Goal: Task Accomplishment & Management: Manage account settings

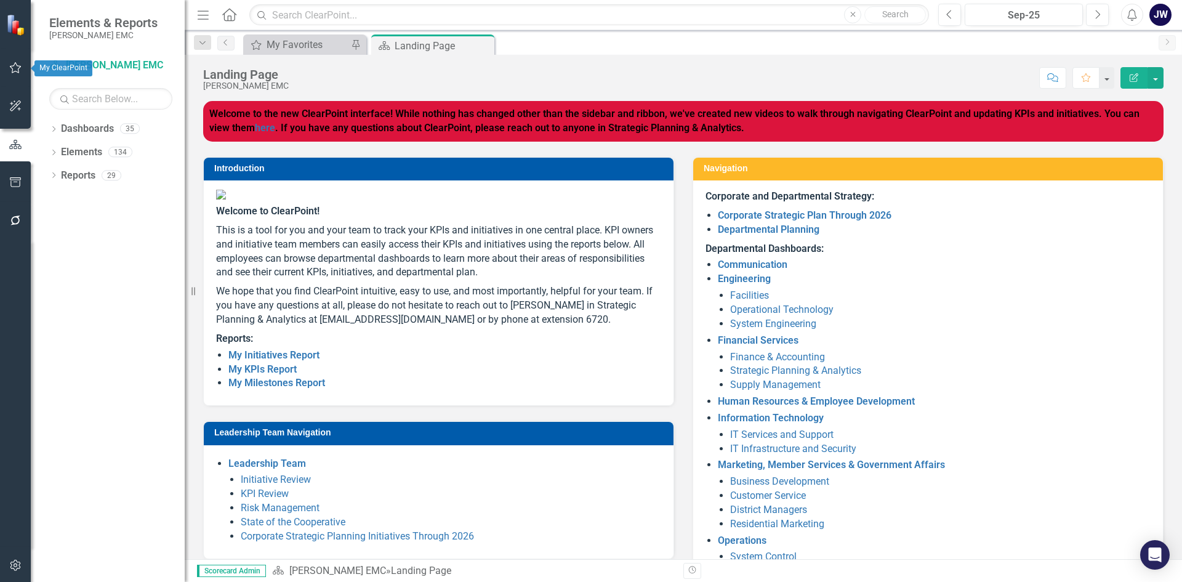
click at [12, 70] on icon "button" at bounding box center [16, 67] width 12 height 11
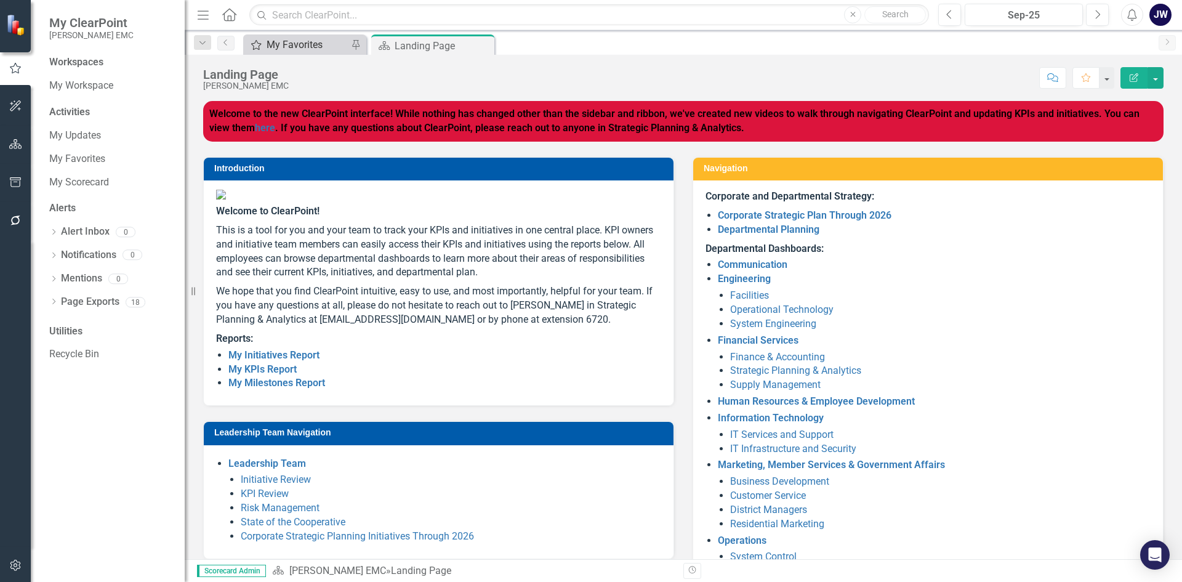
click at [327, 46] on div "My Favorites" at bounding box center [307, 44] width 81 height 15
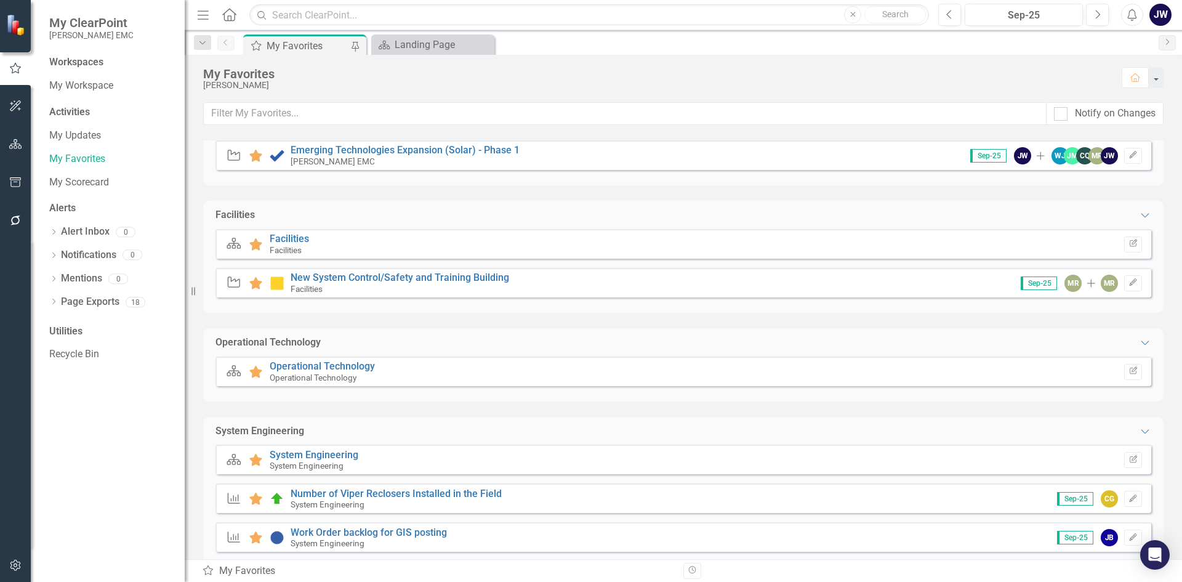
scroll to position [185, 0]
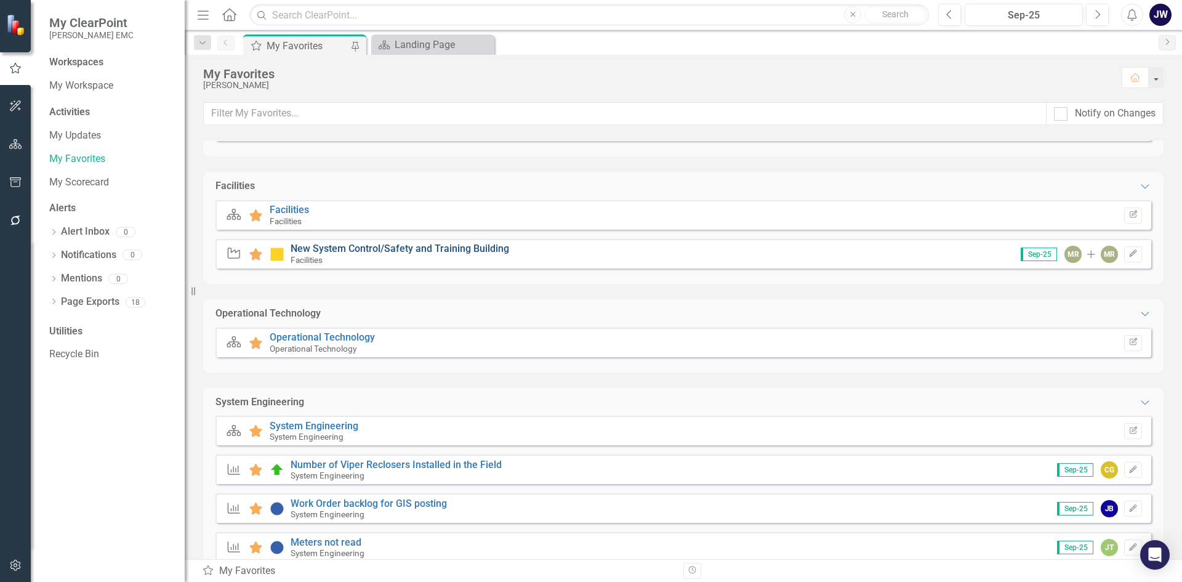
click at [420, 246] on link "New System Control/Safety and Training Building" at bounding box center [400, 249] width 219 height 12
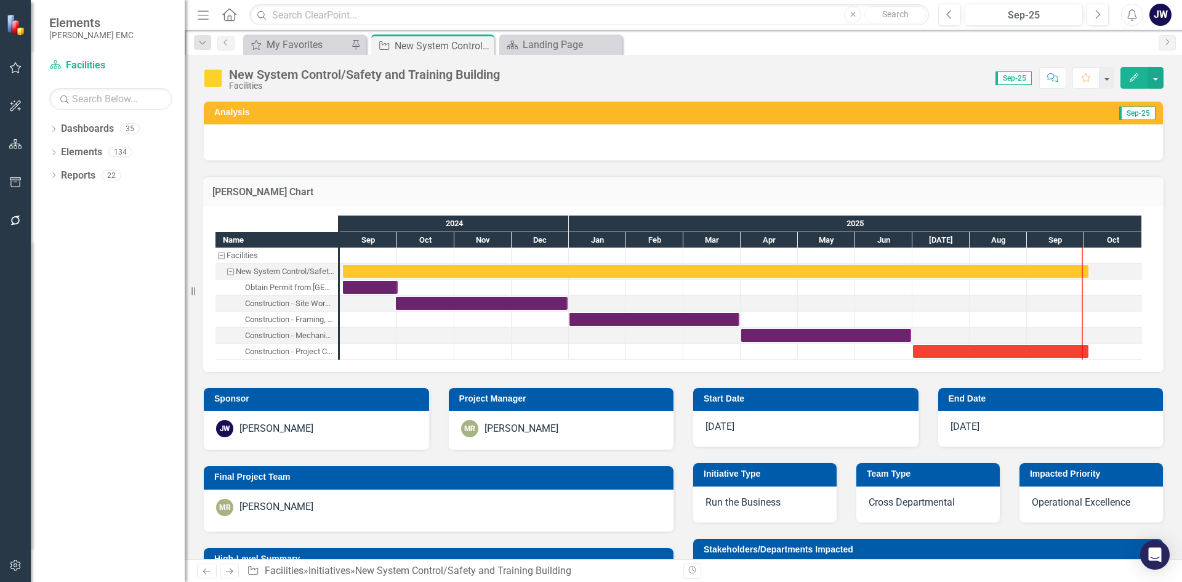
checkbox input "true"
click at [1023, 350] on div "Task: Start date: 2025-07-01 End date: 2025-10-03" at bounding box center [1000, 351] width 175 height 13
click at [1024, 350] on div "Task: Start date: 2025-07-01 End date: 2025-10-03" at bounding box center [1000, 351] width 175 height 13
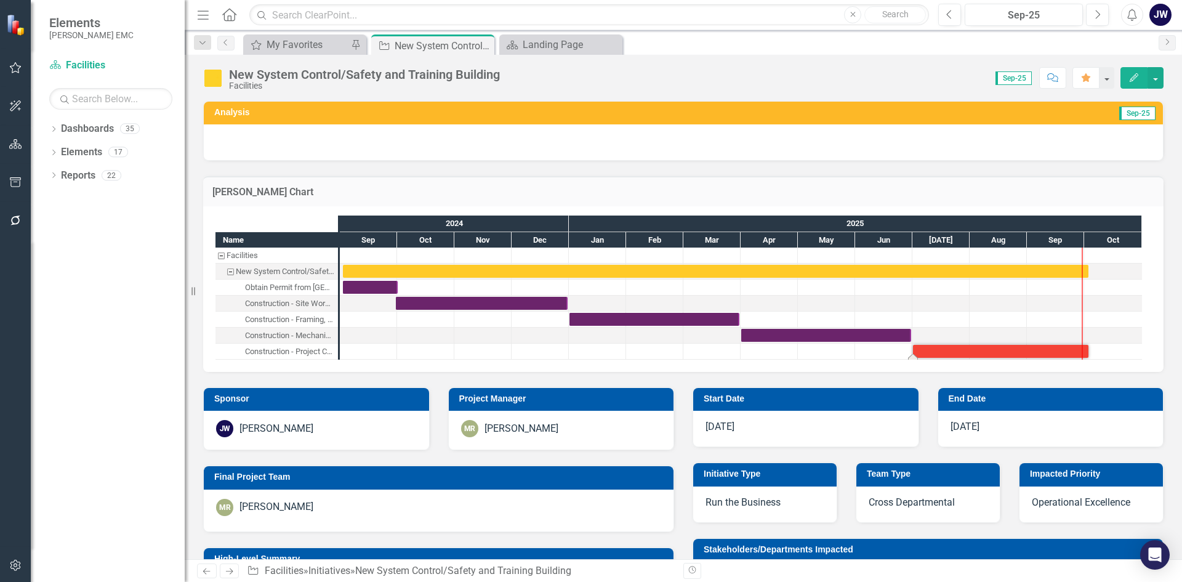
click at [1024, 350] on div "Task: Start date: 2025-07-01 End date: 2025-10-03" at bounding box center [1000, 351] width 175 height 13
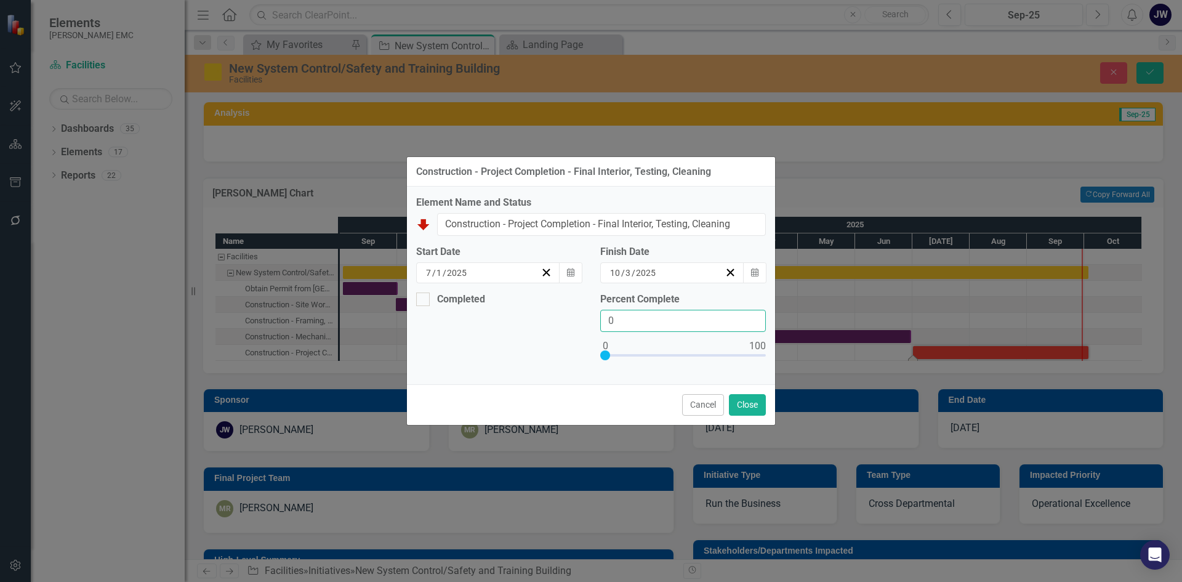
drag, startPoint x: 628, startPoint y: 321, endPoint x: 561, endPoint y: 322, distance: 67.1
click at [561, 322] on div "Completed Percent Complete 0" at bounding box center [591, 333] width 368 height 83
type input "99"
click at [739, 405] on button "Close" at bounding box center [747, 405] width 37 height 22
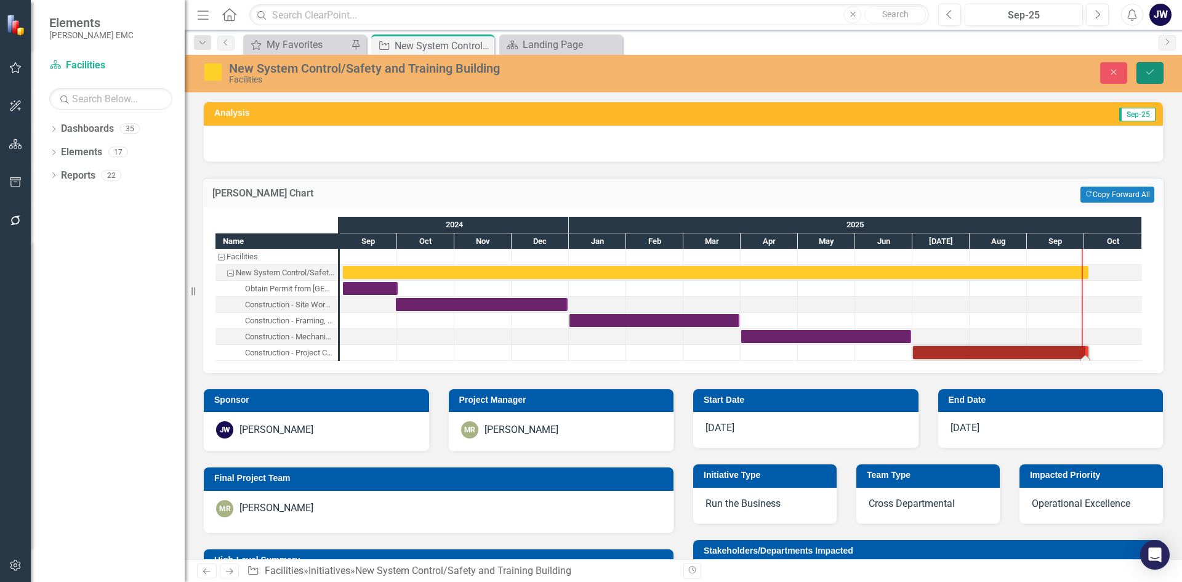
click at [1156, 68] on button "Save" at bounding box center [1149, 73] width 27 height 22
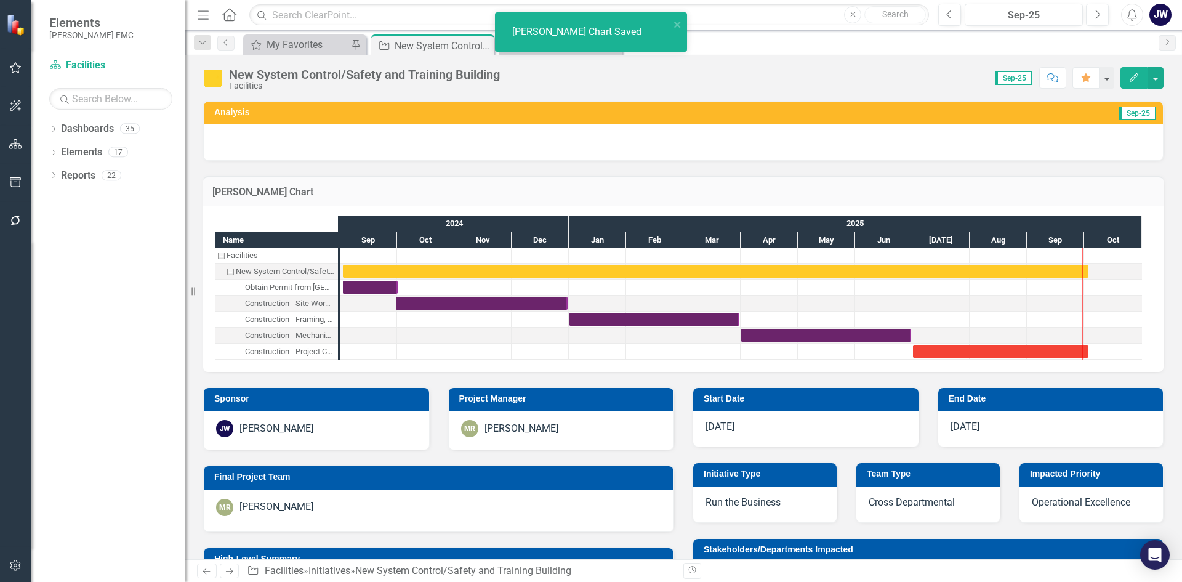
checkbox input "false"
checkbox input "true"
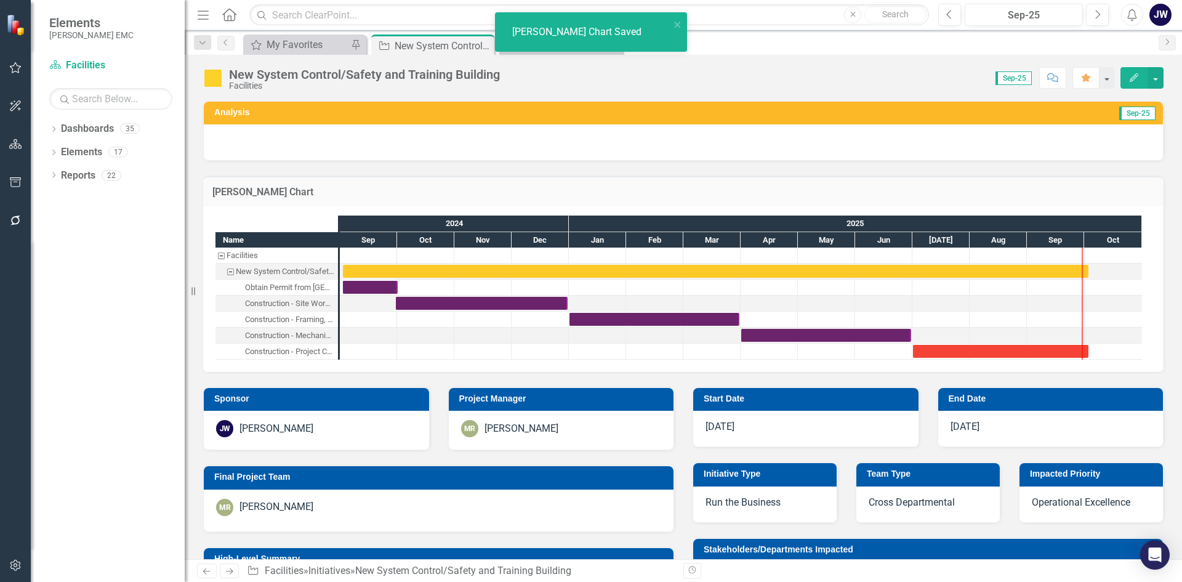
checkbox input "true"
checkbox input "false"
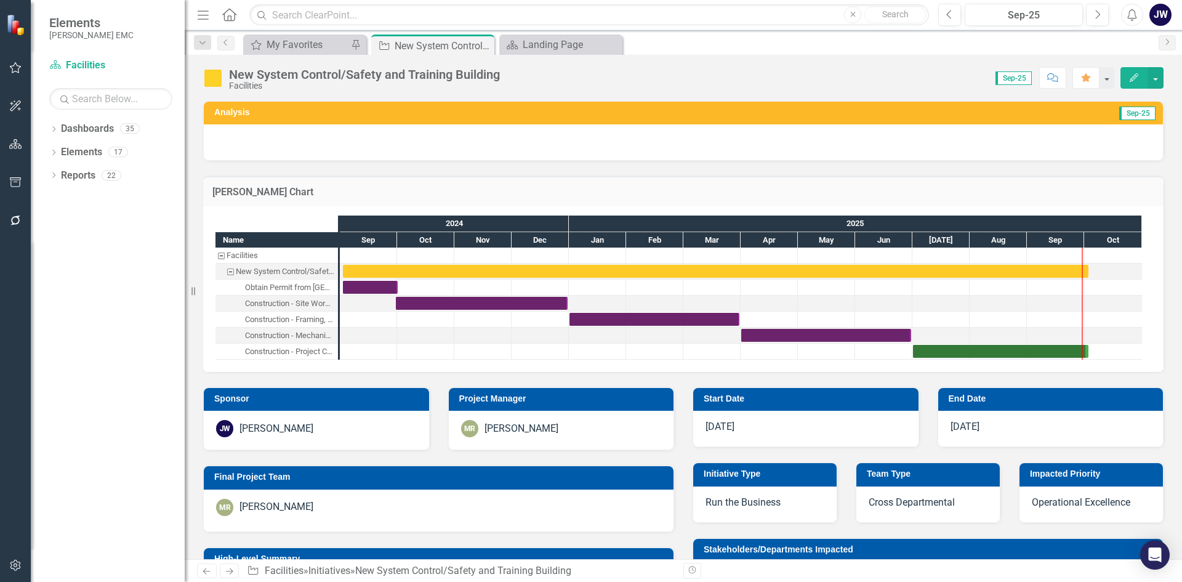
checkbox input "true"
click at [305, 44] on div "My Favorites" at bounding box center [307, 44] width 81 height 15
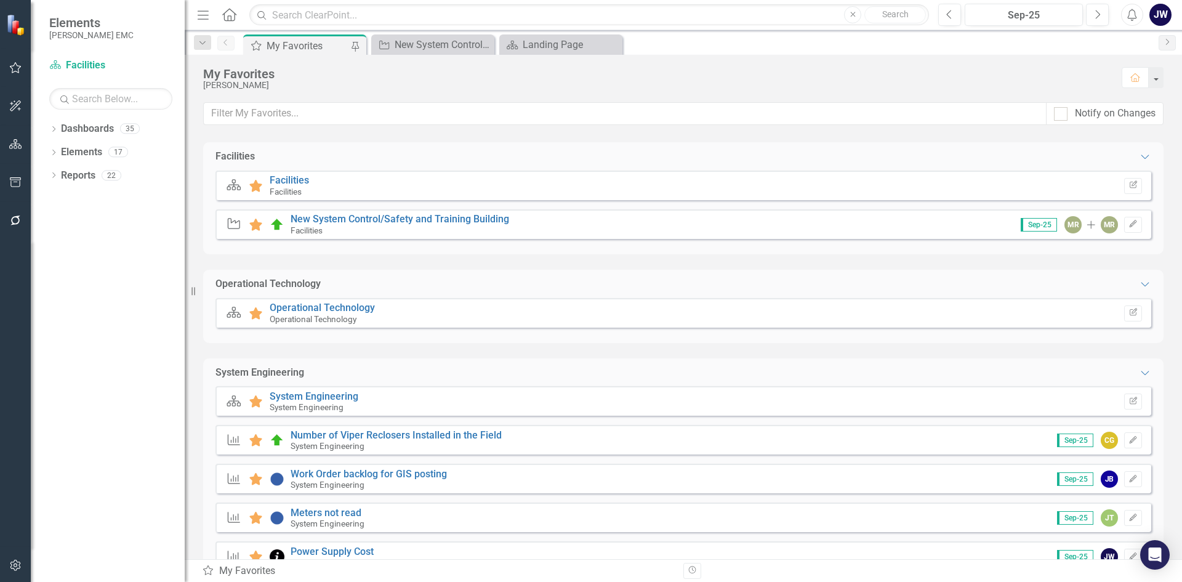
scroll to position [246, 0]
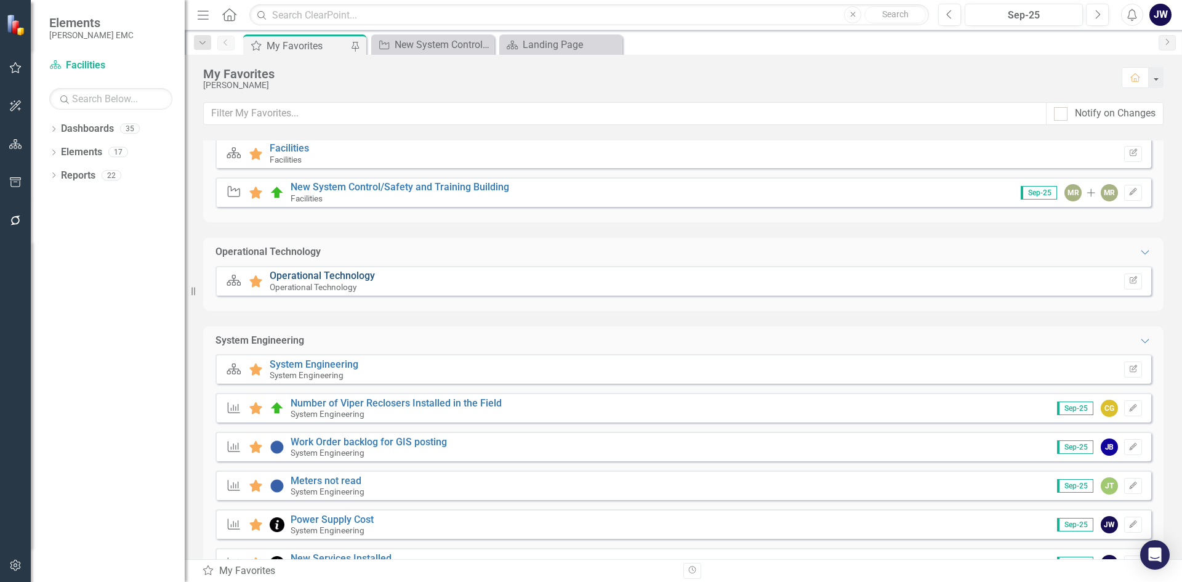
click at [352, 274] on link "Operational Technology" at bounding box center [322, 276] width 105 height 12
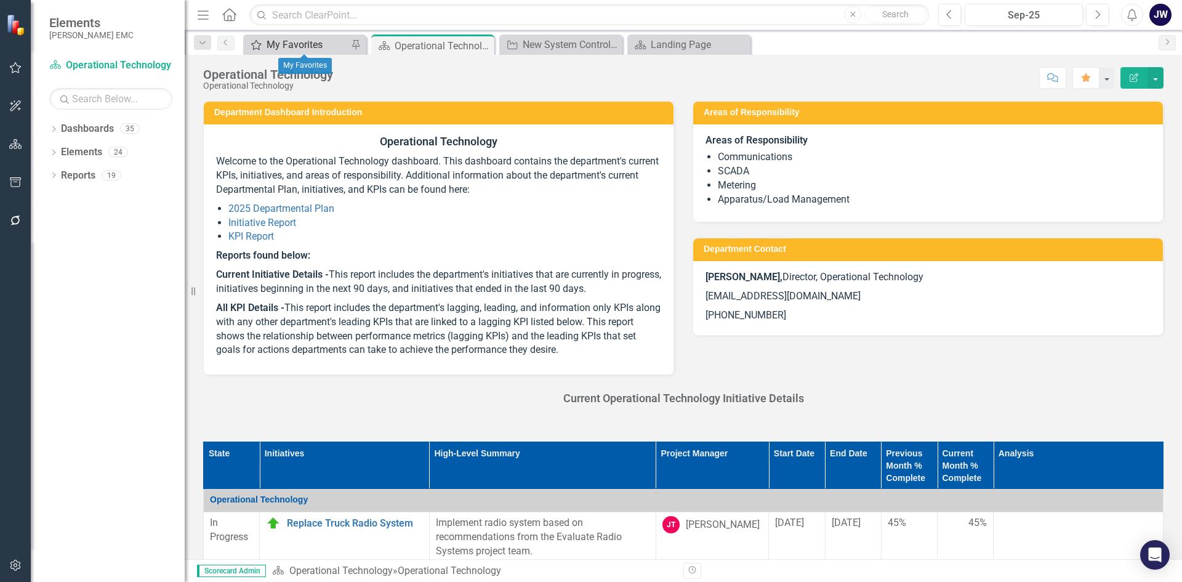
click at [320, 41] on div "My Favorites" at bounding box center [307, 44] width 81 height 15
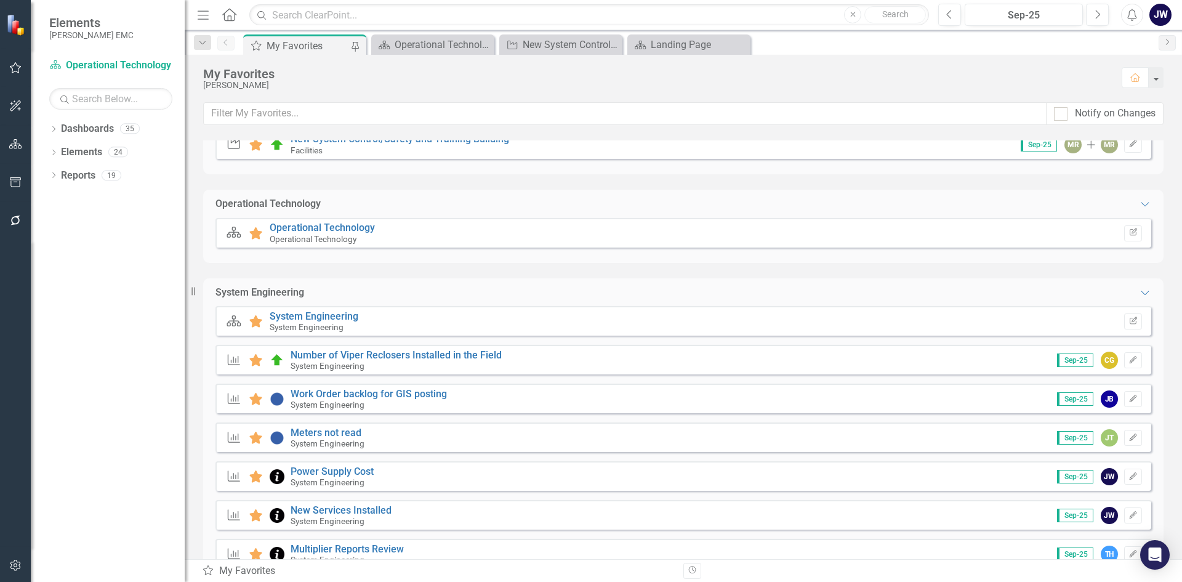
scroll to position [308, 0]
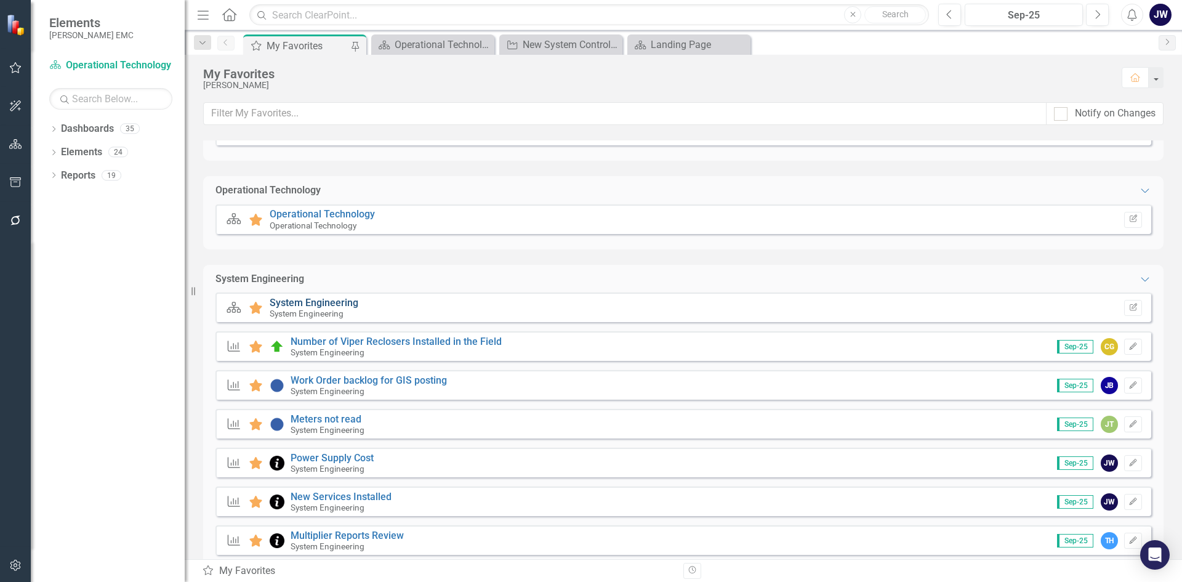
click at [328, 300] on link "System Engineering" at bounding box center [314, 303] width 89 height 12
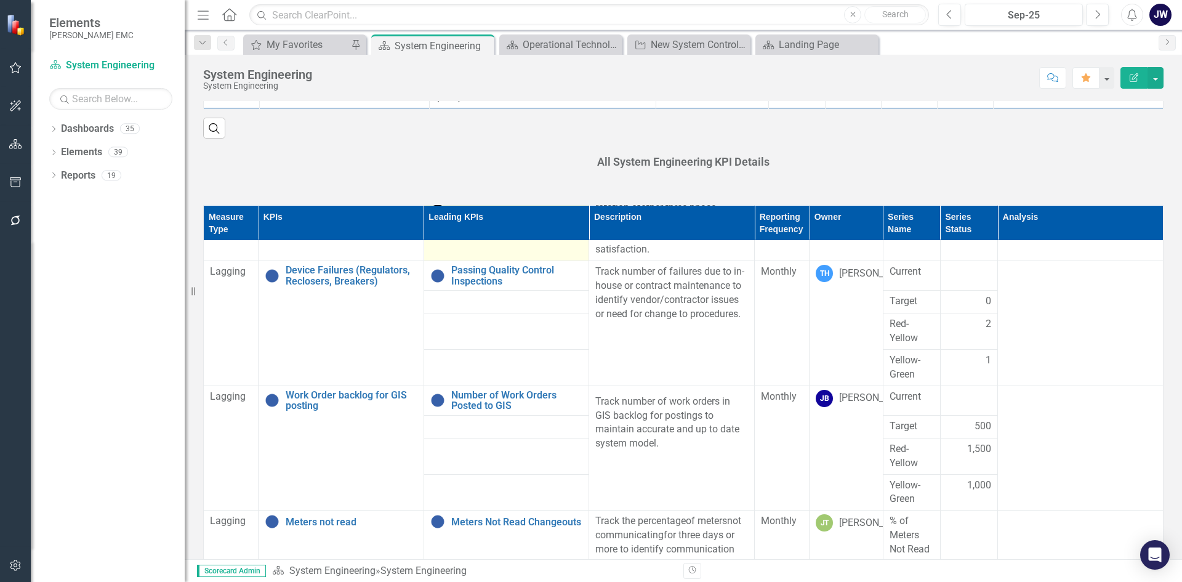
scroll to position [185, 0]
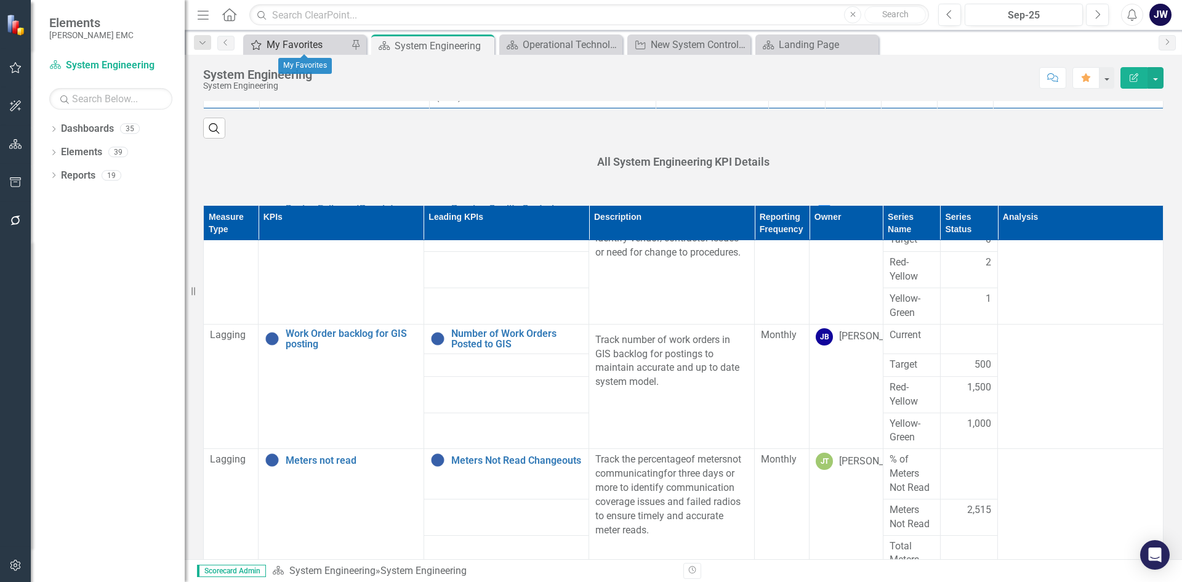
click at [286, 45] on div "My Favorites" at bounding box center [307, 44] width 81 height 15
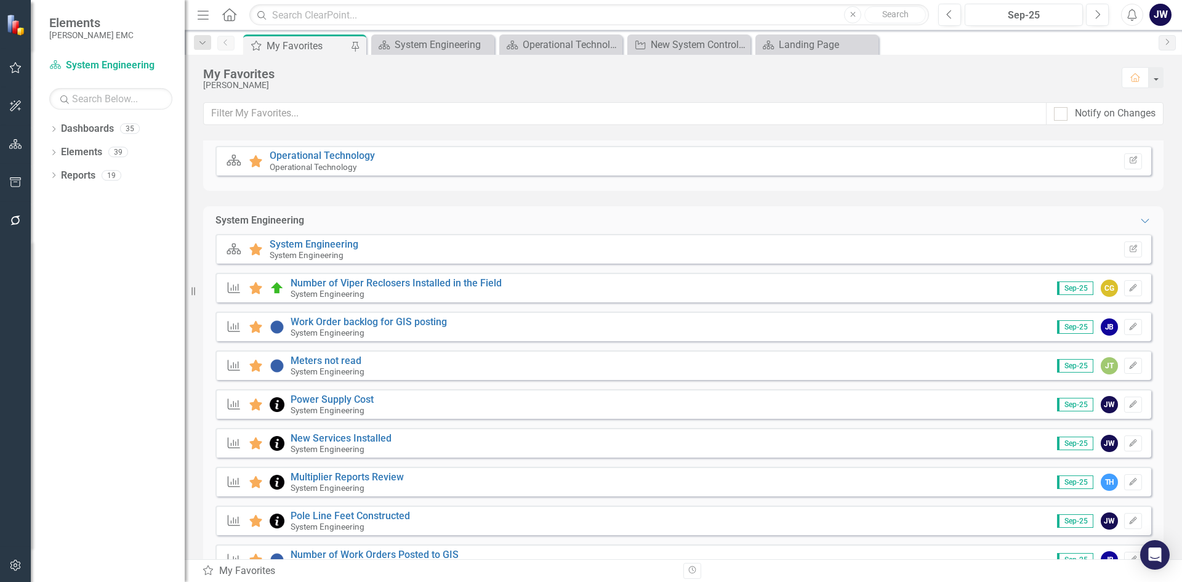
scroll to position [369, 0]
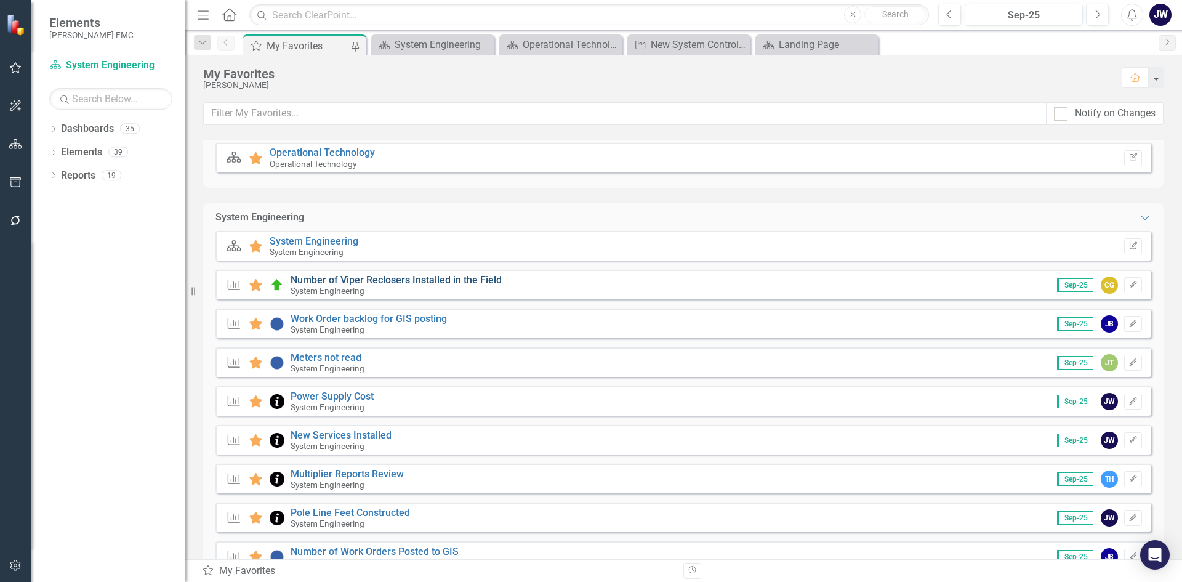
click at [380, 278] on link "Number of Viper Reclosers Installed in the Field" at bounding box center [396, 280] width 211 height 12
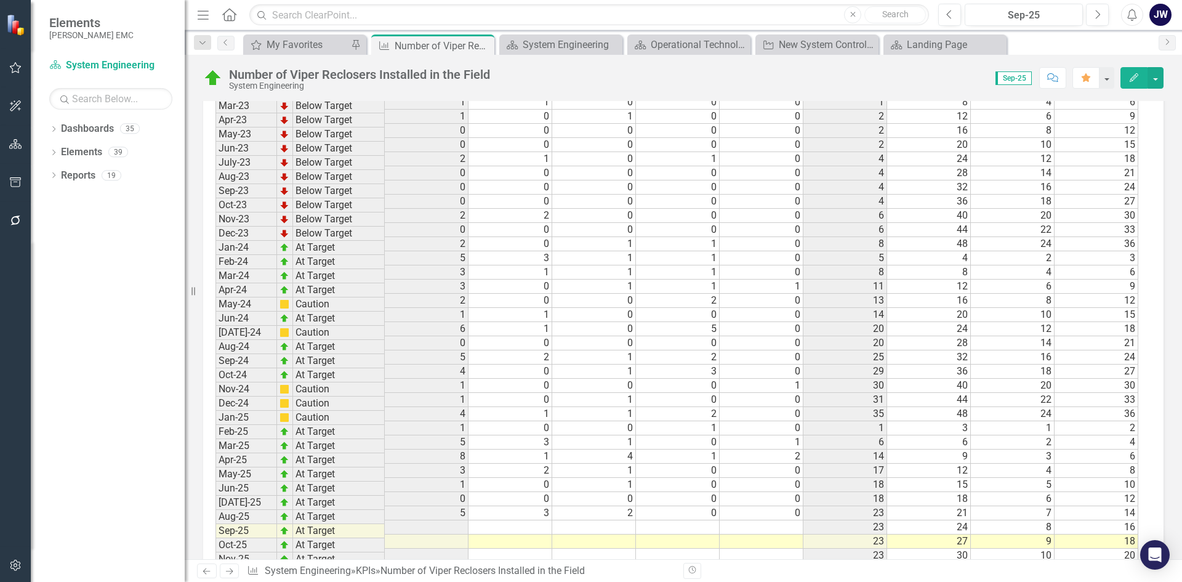
scroll to position [1320, 0]
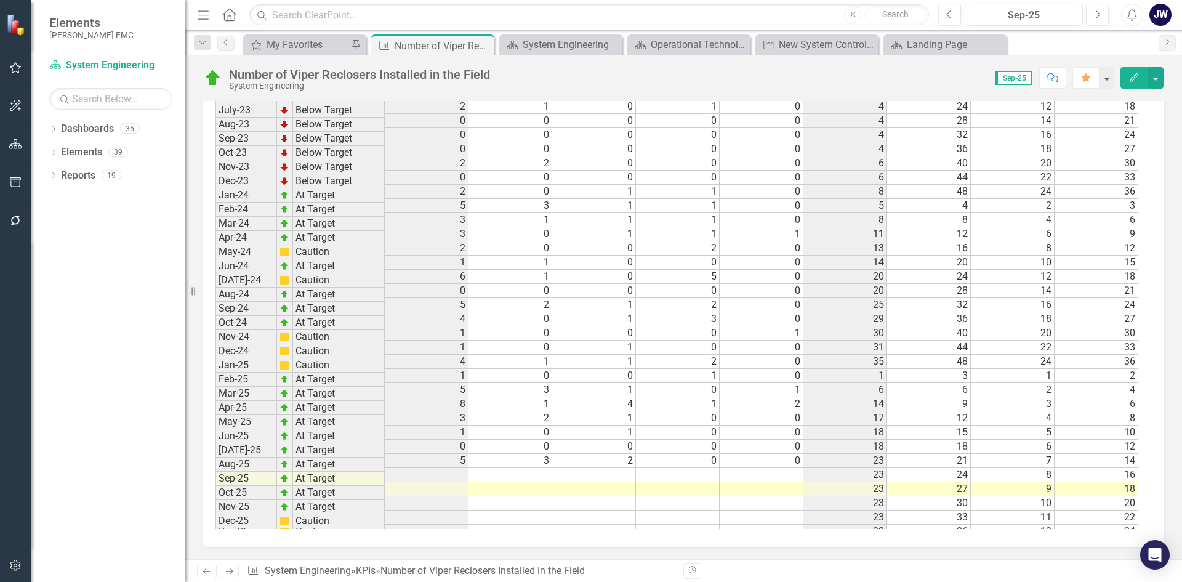
click at [478, 468] on td at bounding box center [510, 475] width 84 height 14
type textarea "0"
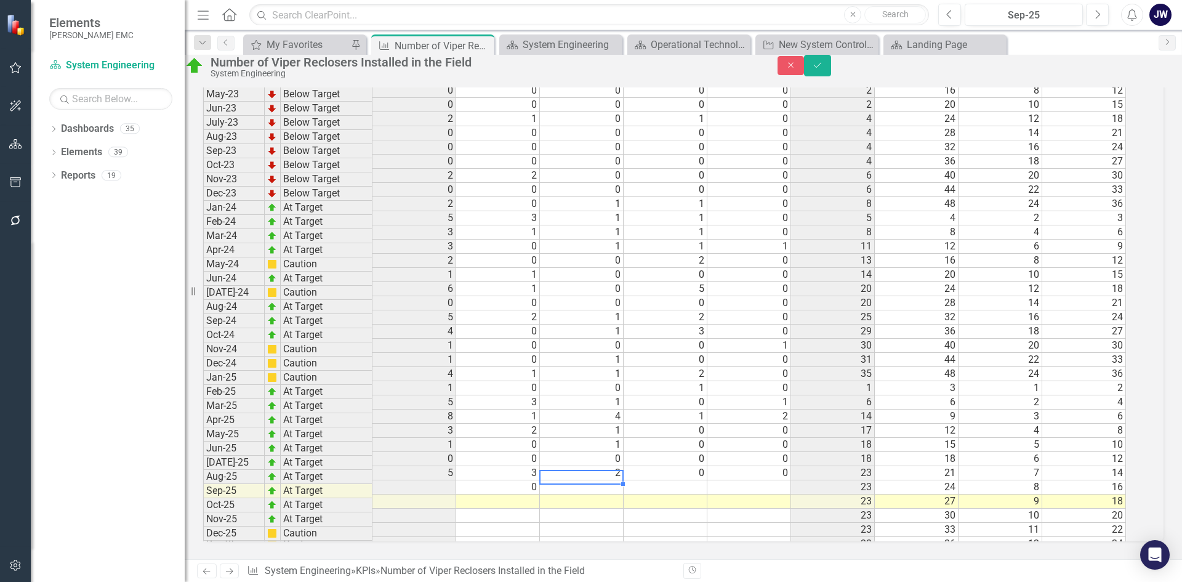
scroll to position [1320, 0]
click at [530, 480] on td "0" at bounding box center [498, 487] width 84 height 14
type textarea "1"
type textarea "0"
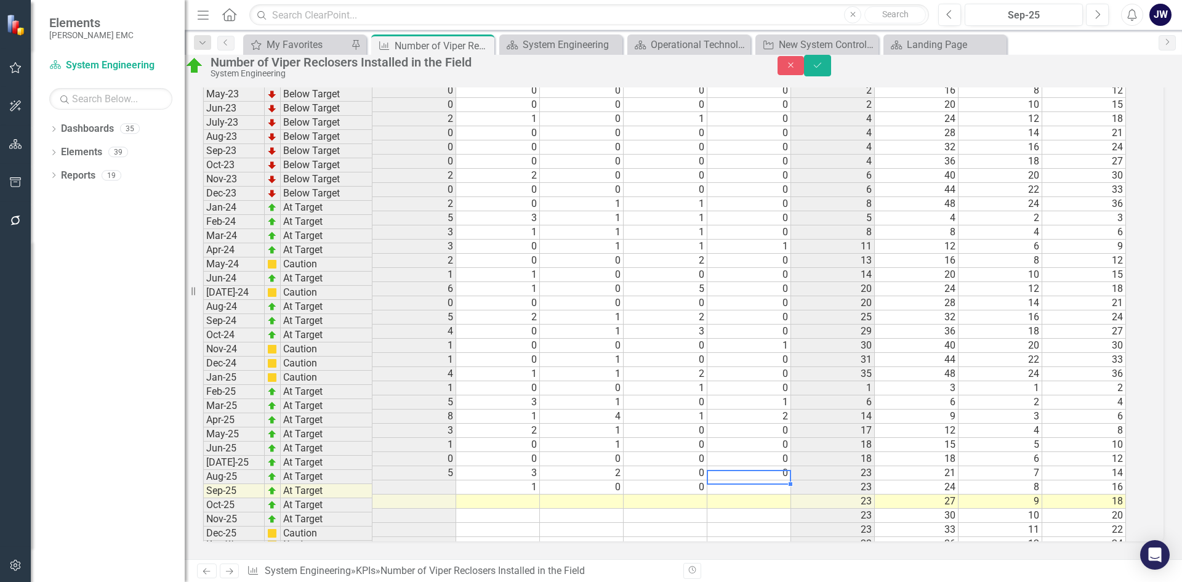
type textarea "0"
type textarea "2"
type textarea "1"
type textarea "0"
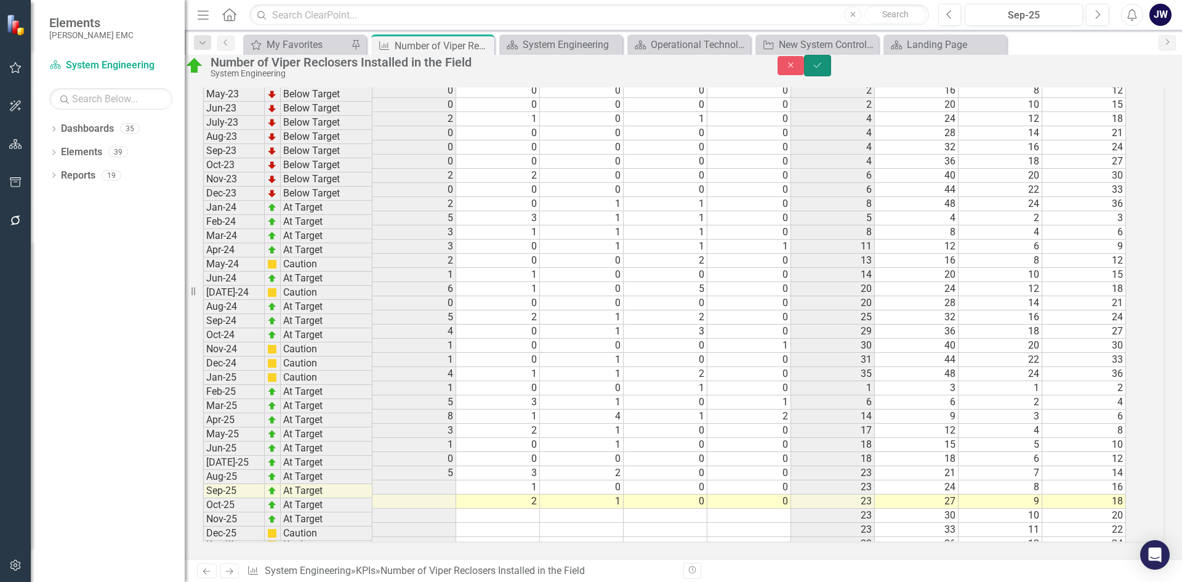
click at [823, 70] on icon "Save" at bounding box center [817, 65] width 11 height 9
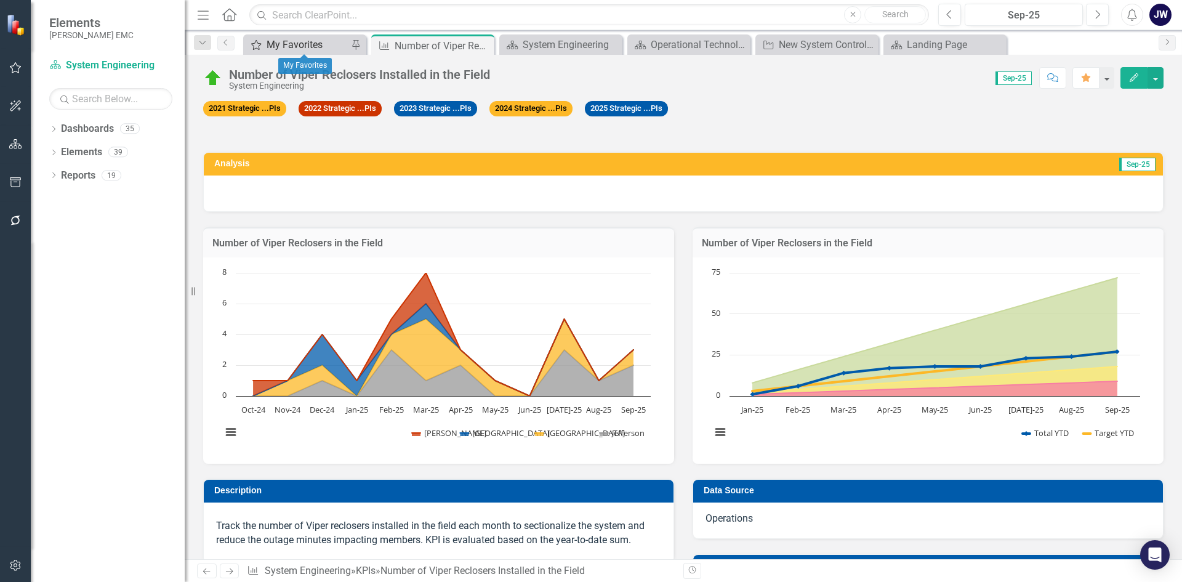
click at [309, 46] on div "My Favorites" at bounding box center [307, 44] width 81 height 15
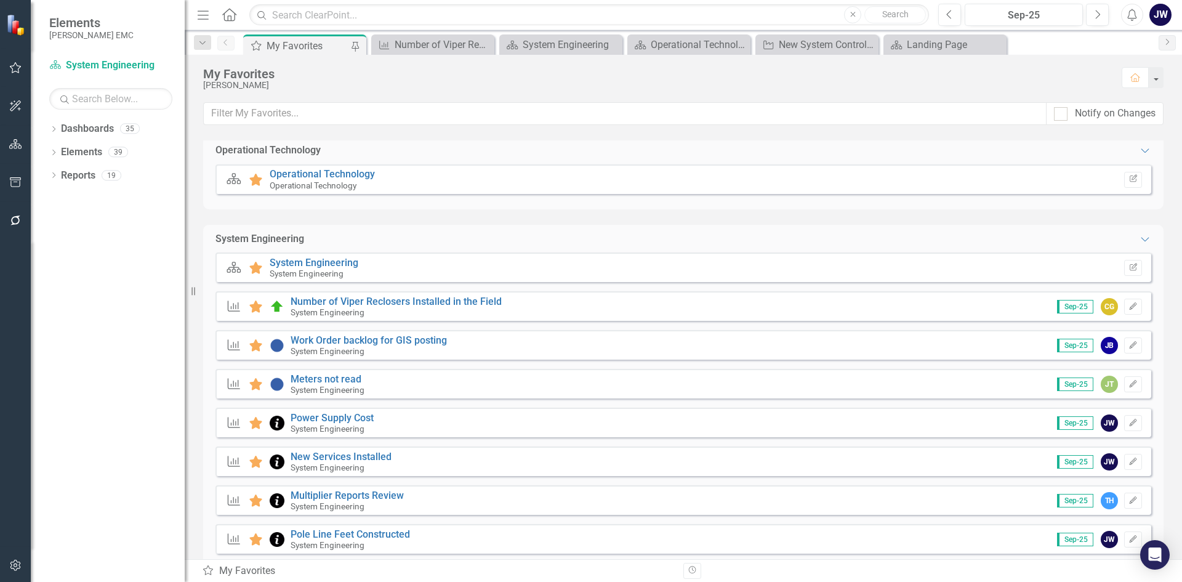
scroll to position [369, 0]
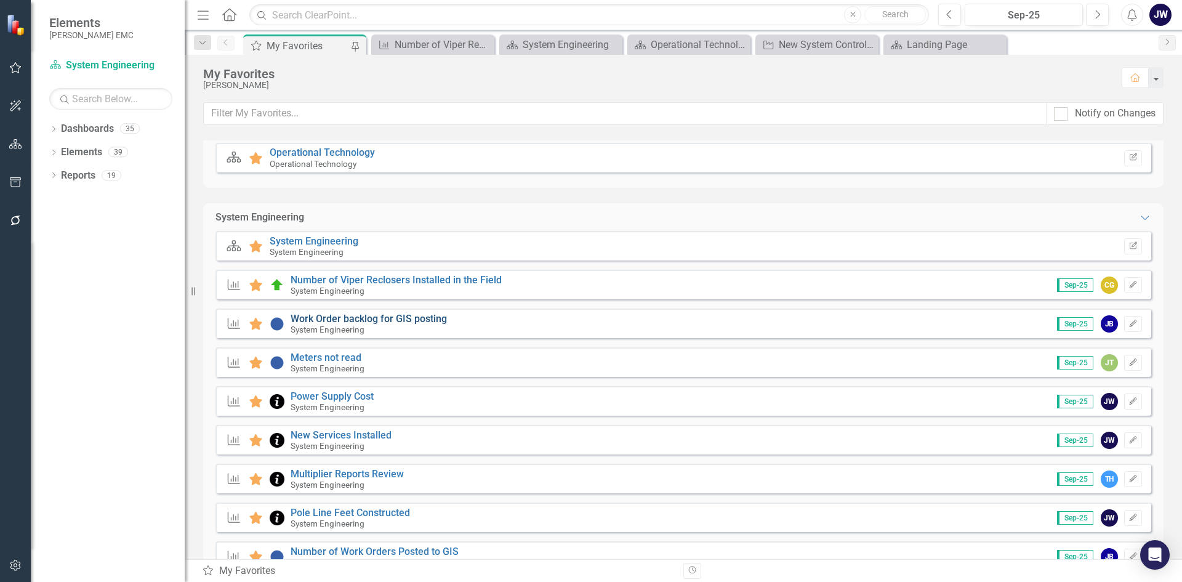
click at [432, 318] on link "Work Order backlog for GIS posting" at bounding box center [369, 319] width 156 height 12
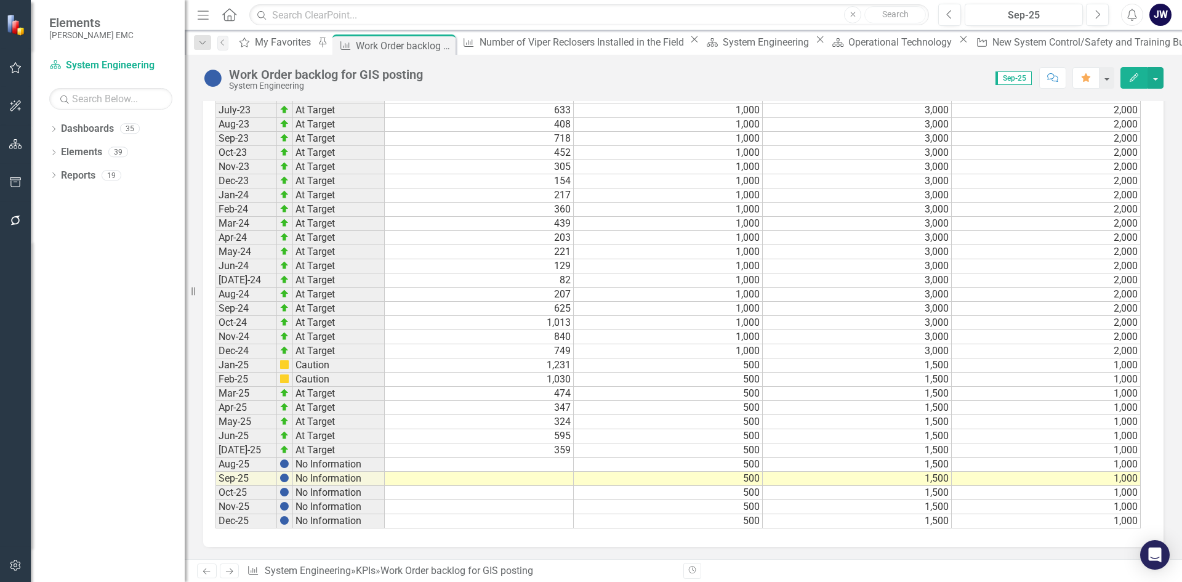
scroll to position [2041, 0]
click at [554, 477] on td at bounding box center [479, 479] width 189 height 14
click at [553, 460] on td at bounding box center [479, 464] width 189 height 14
type textarea "800"
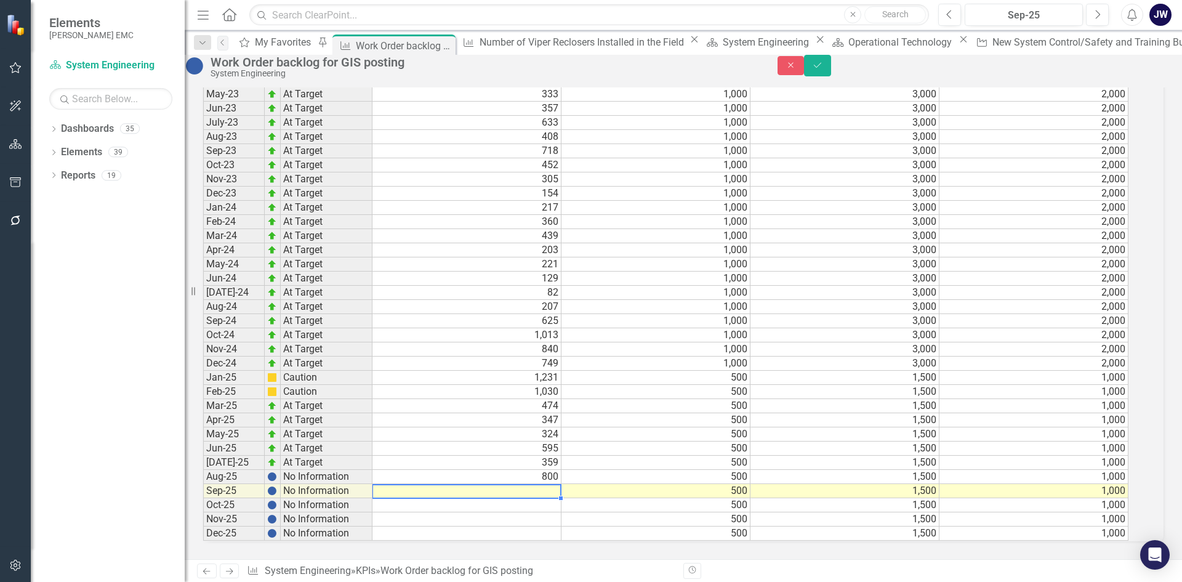
click at [517, 470] on td "800" at bounding box center [466, 477] width 189 height 14
type textarea "799"
click at [831, 76] on button "Save" at bounding box center [817, 66] width 27 height 22
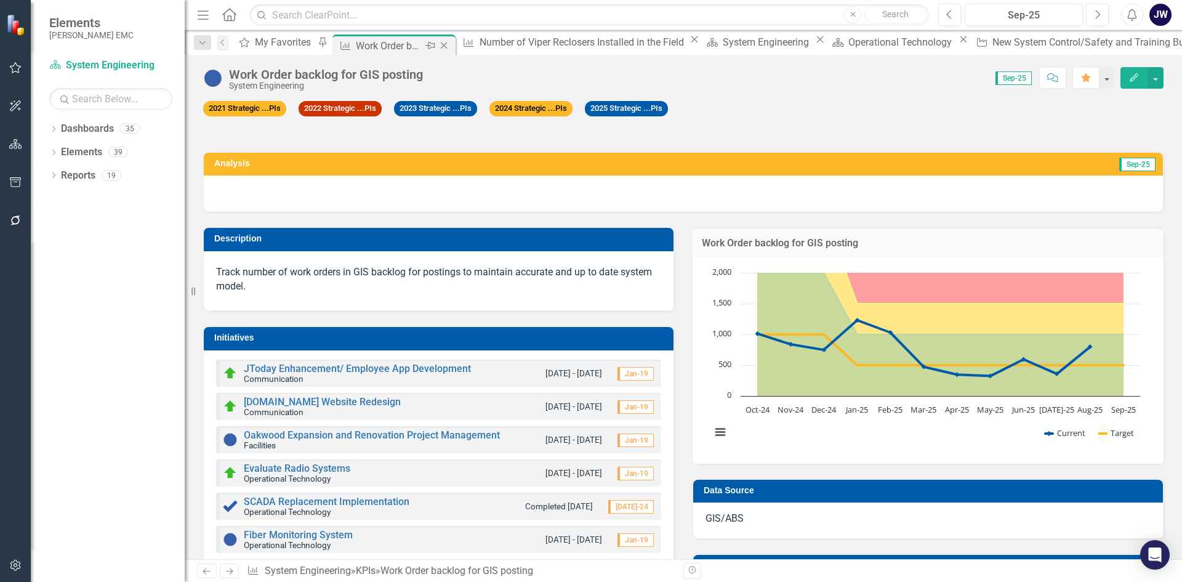
click at [450, 47] on icon "Close" at bounding box center [444, 46] width 12 height 10
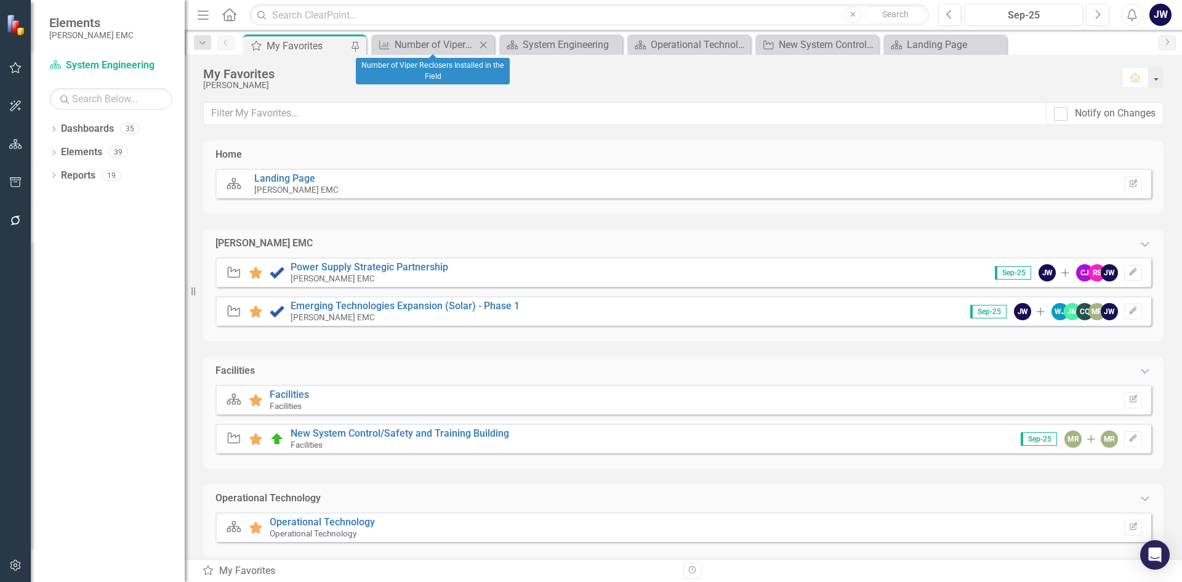
click at [484, 44] on icon at bounding box center [483, 44] width 7 height 7
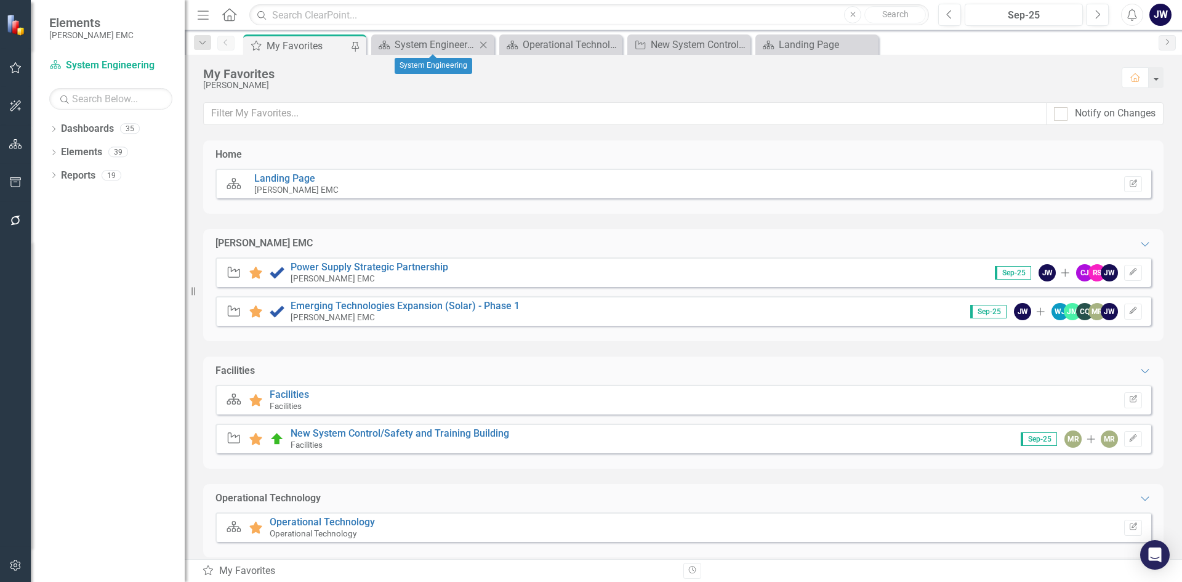
click at [483, 41] on icon "Close" at bounding box center [483, 45] width 12 height 10
click at [485, 42] on icon "Close" at bounding box center [483, 45] width 12 height 10
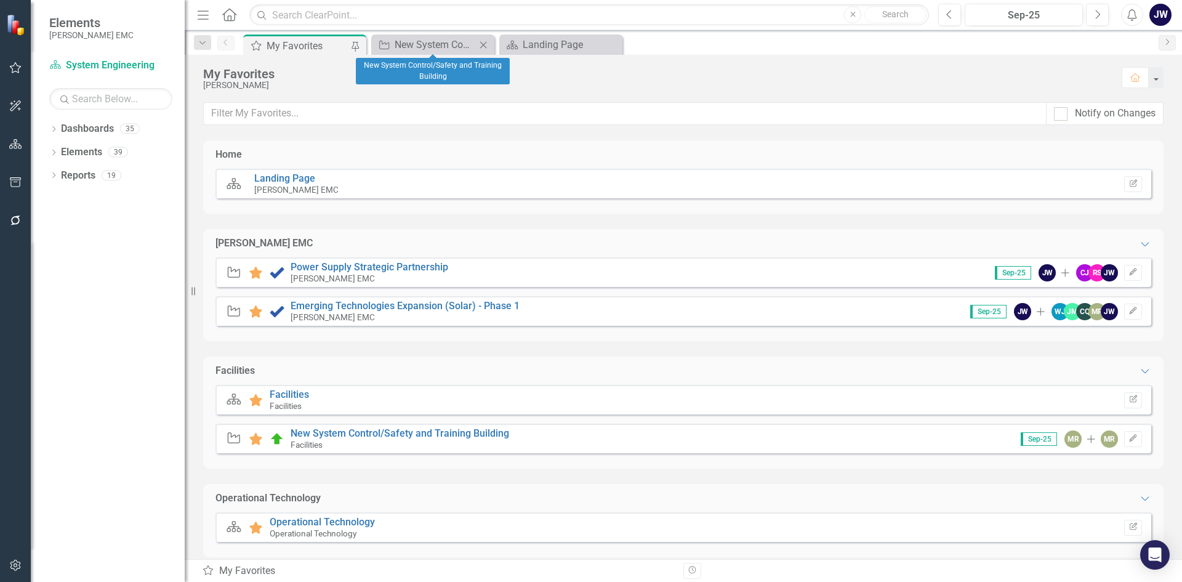
click at [484, 43] on icon "Close" at bounding box center [483, 45] width 12 height 10
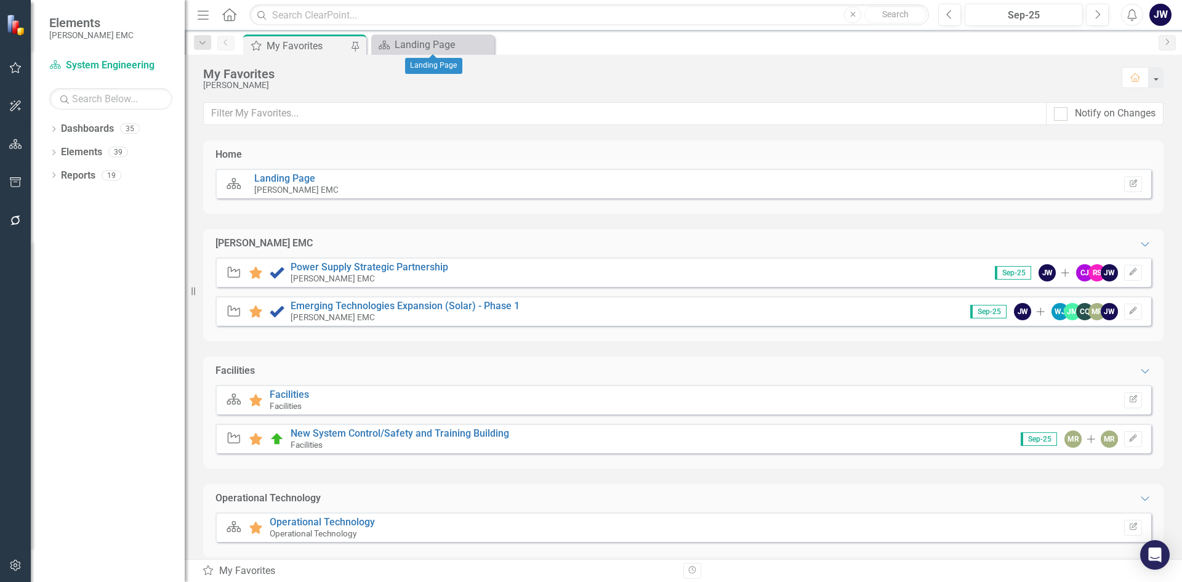
click at [0, 0] on icon "Close" at bounding box center [0, 0] width 0 height 0
click at [309, 41] on div "My Favorites" at bounding box center [307, 45] width 81 height 15
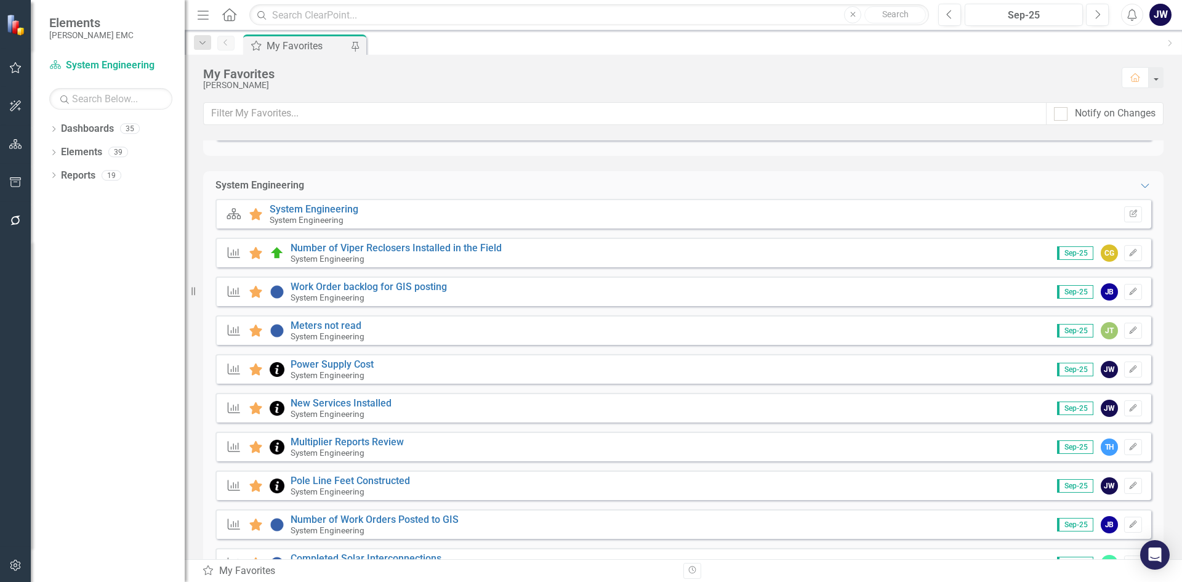
scroll to position [431, 0]
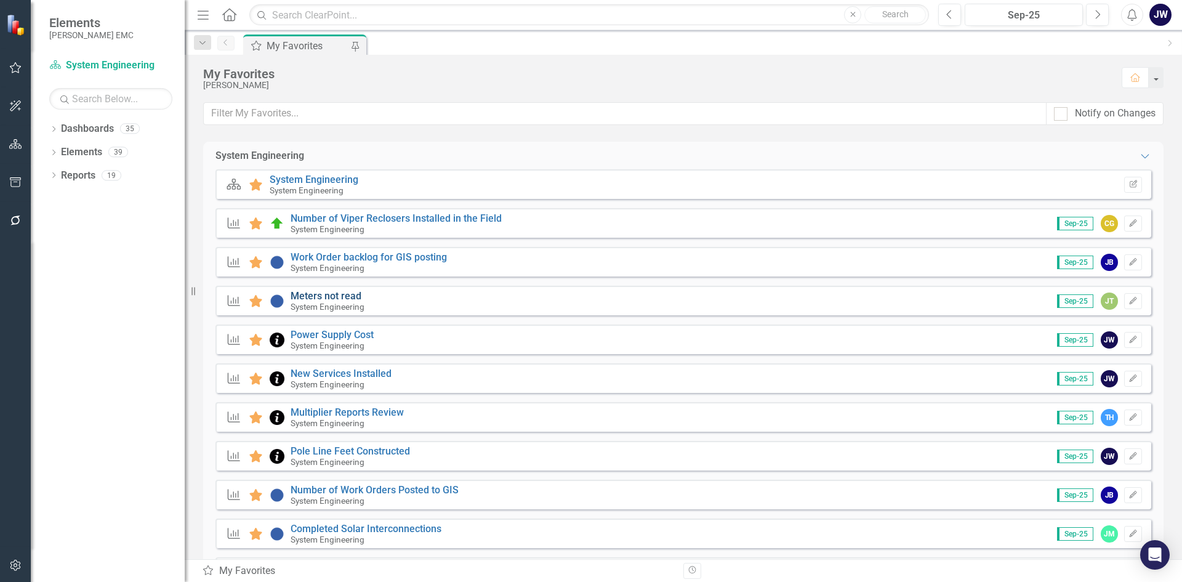
click at [345, 297] on link "Meters not read" at bounding box center [326, 296] width 71 height 12
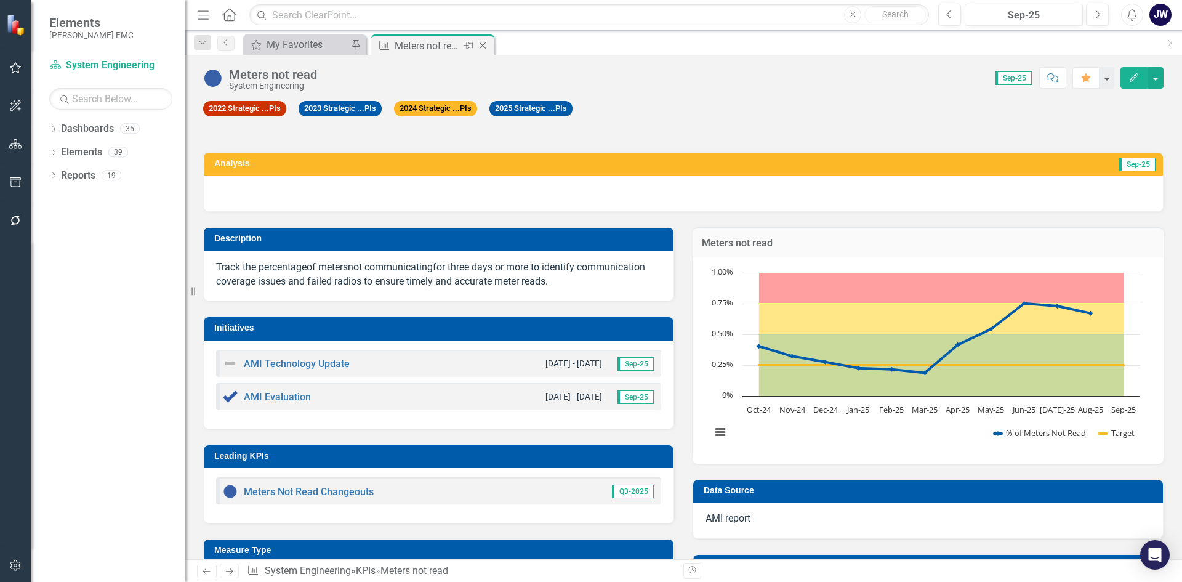
click at [481, 42] on icon "Close" at bounding box center [482, 46] width 12 height 10
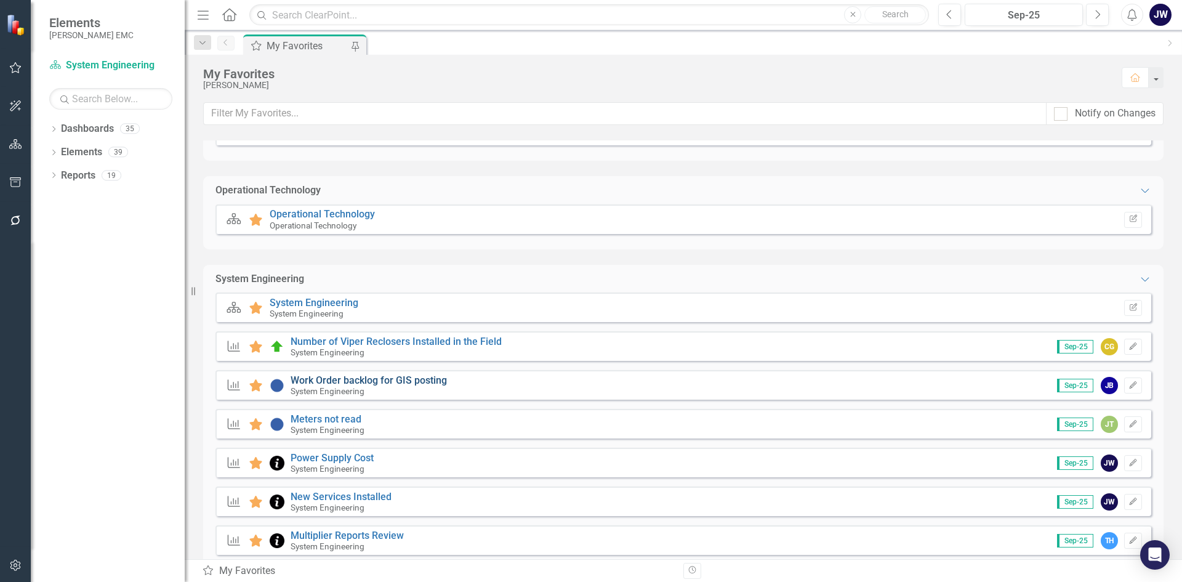
scroll to position [369, 0]
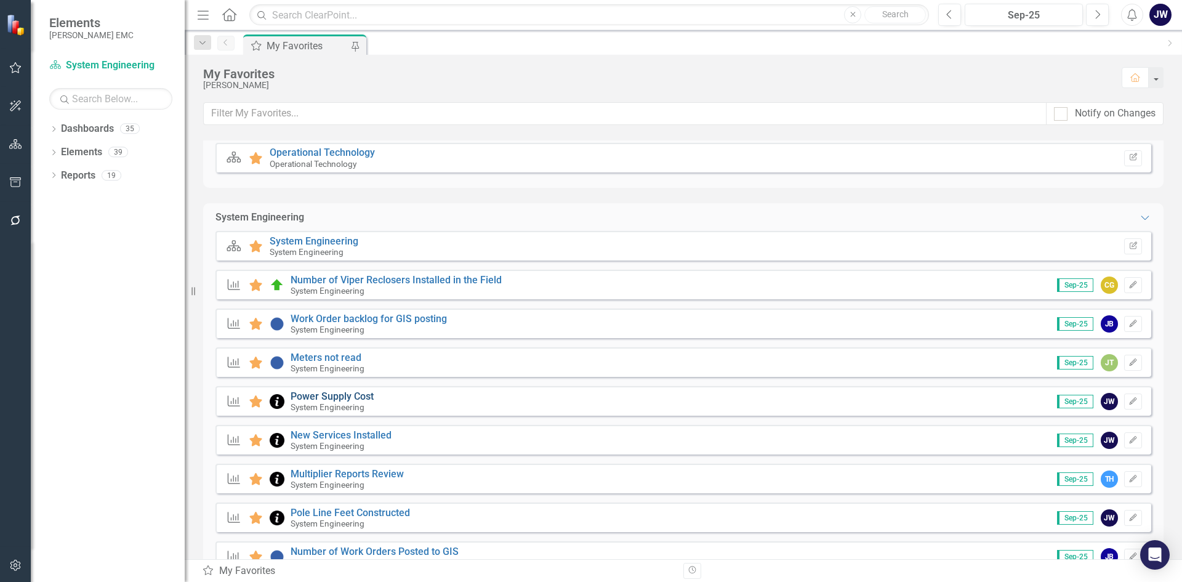
click at [344, 394] on link "Power Supply Cost" at bounding box center [332, 396] width 83 height 12
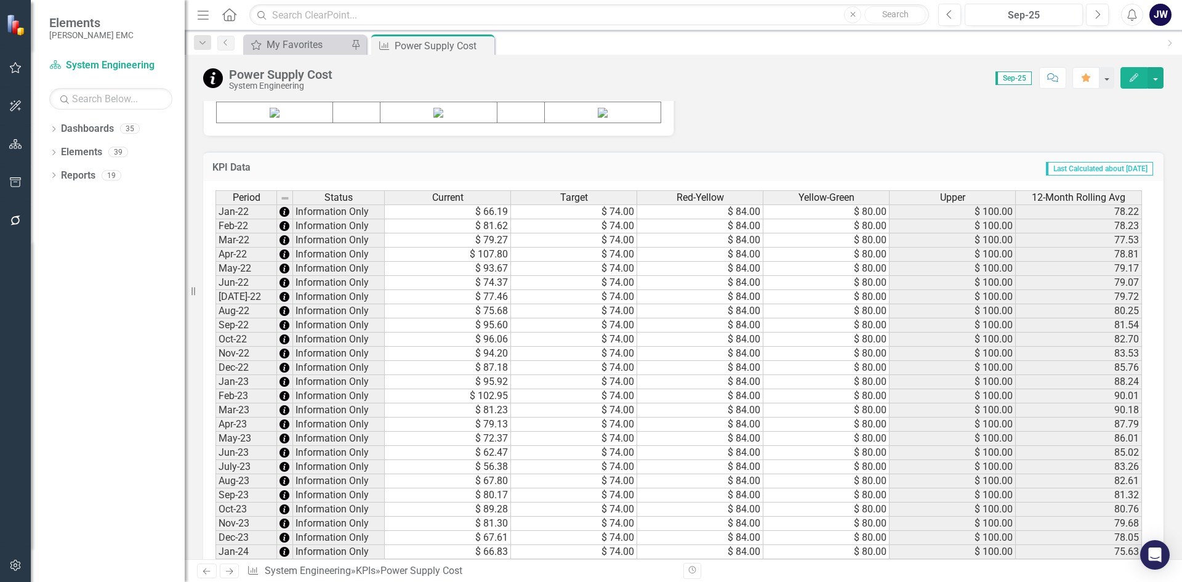
scroll to position [1039, 0]
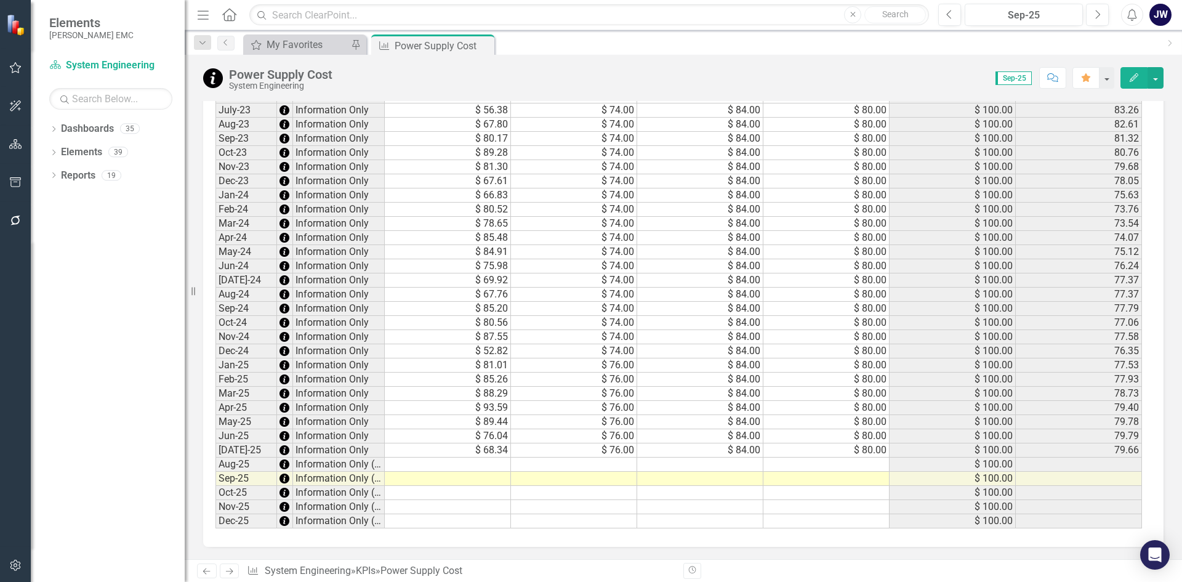
click at [487, 460] on td at bounding box center [448, 464] width 126 height 14
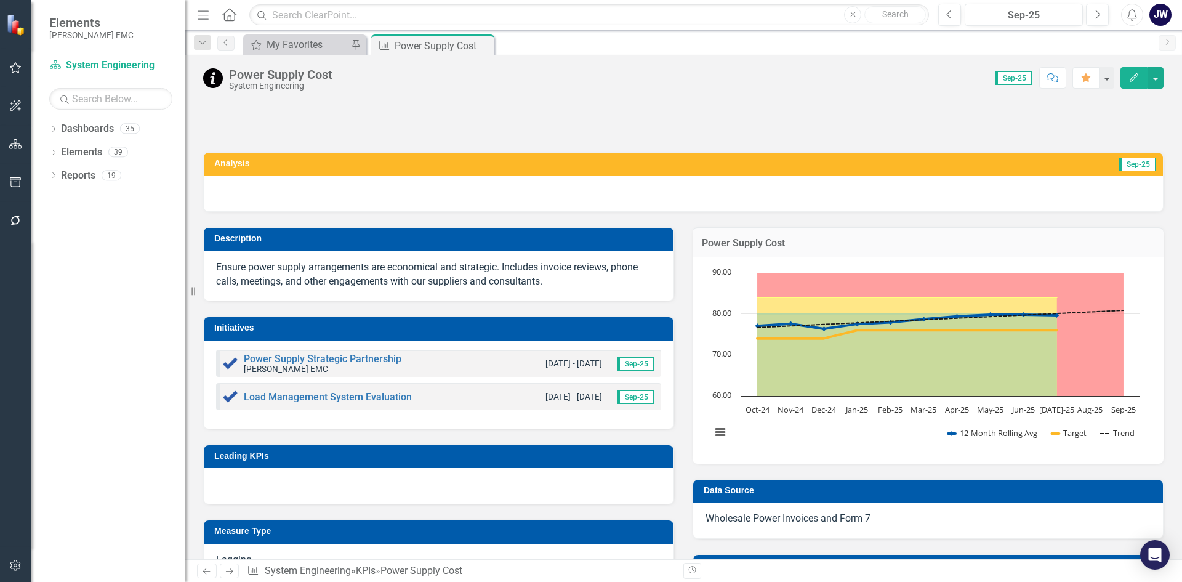
scroll to position [1039, 0]
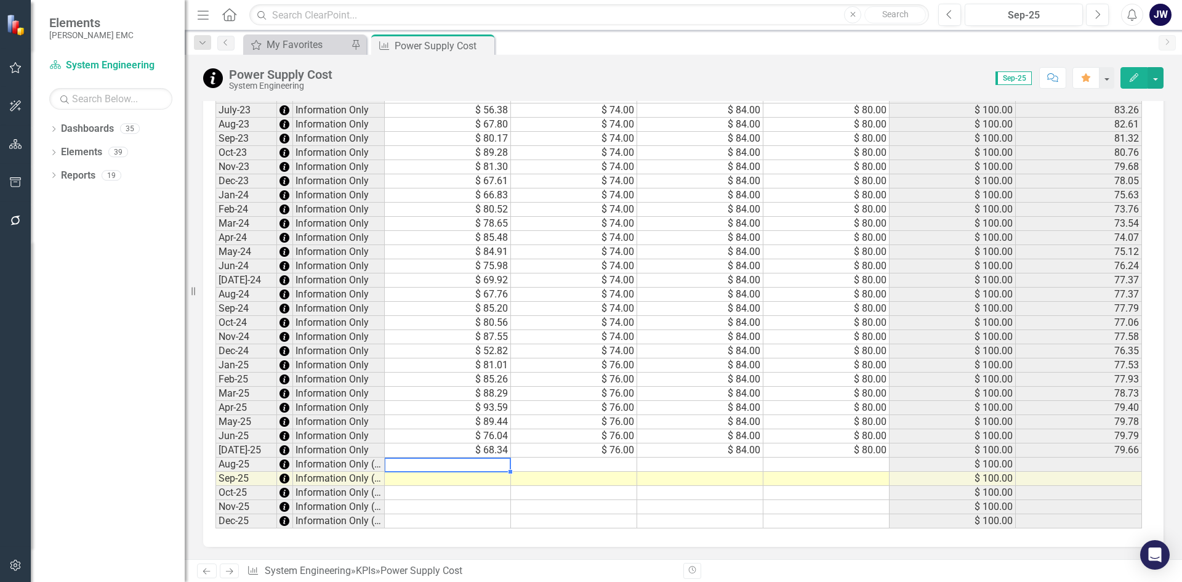
click at [955, 390] on td "$ 100.00" at bounding box center [953, 394] width 126 height 14
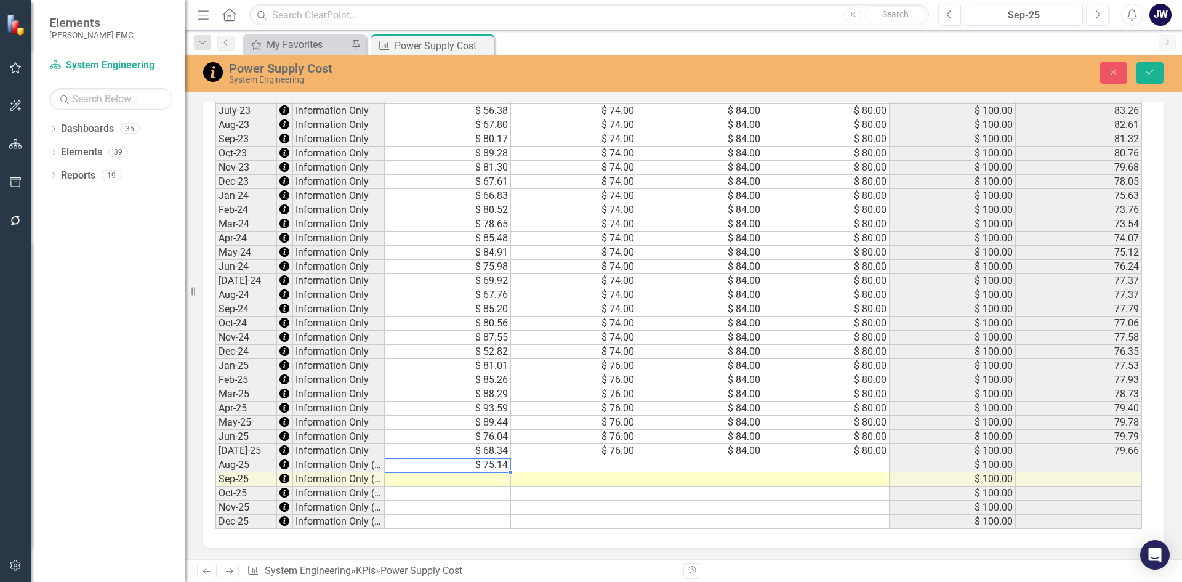
click at [582, 468] on td at bounding box center [574, 465] width 126 height 14
type textarea "76"
click at [697, 469] on td at bounding box center [700, 465] width 126 height 14
type textarea "84"
click at [215, 459] on div "Period Status Current Target Red-Yellow Yellow-Green Upper 12-Month Rolling Avg…" at bounding box center [215, 181] width 0 height 694
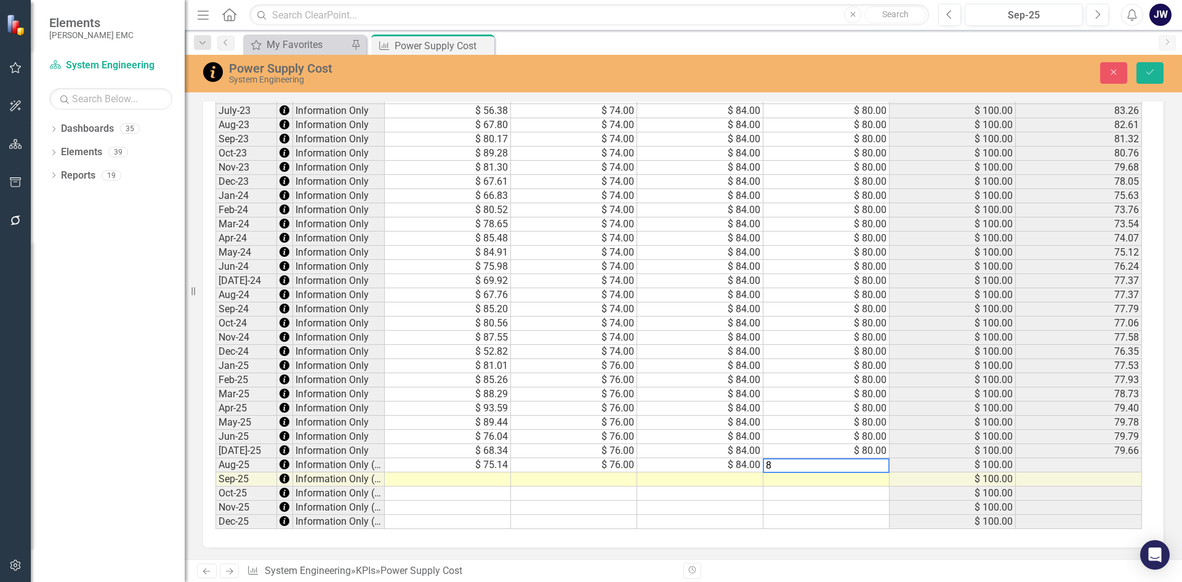
type textarea "80"
click at [1147, 68] on icon "Save" at bounding box center [1149, 72] width 11 height 9
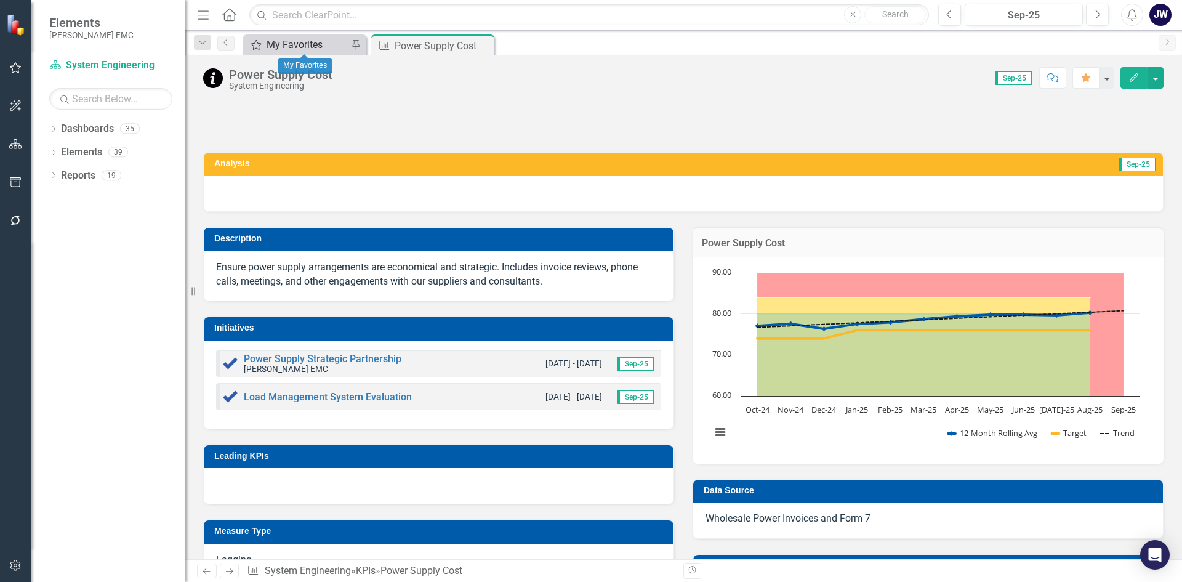
click at [279, 42] on div "My Favorites" at bounding box center [307, 44] width 81 height 15
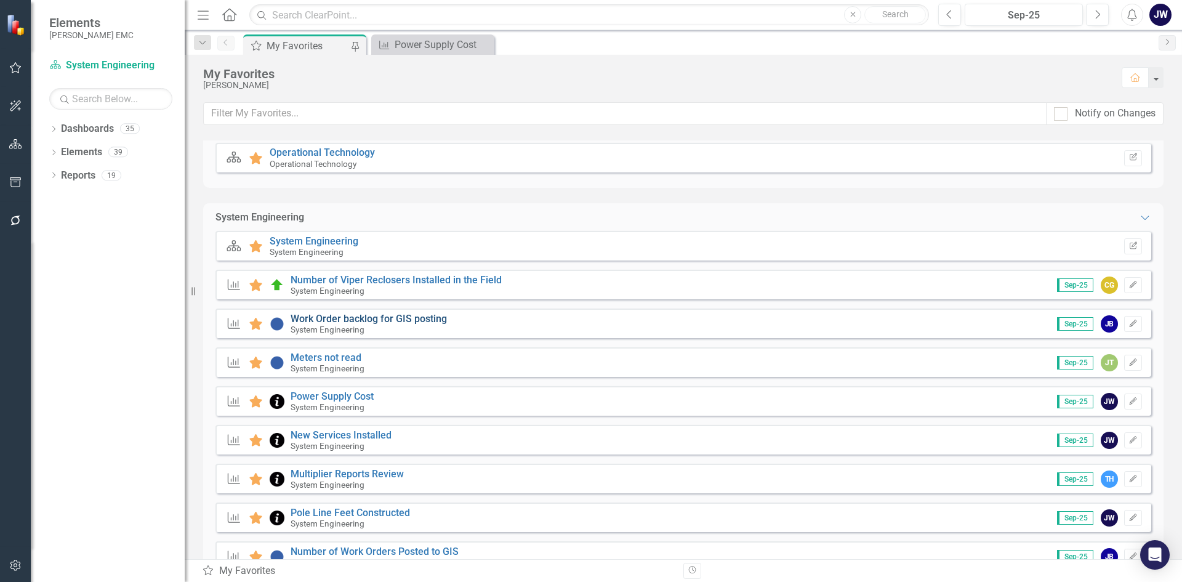
scroll to position [431, 0]
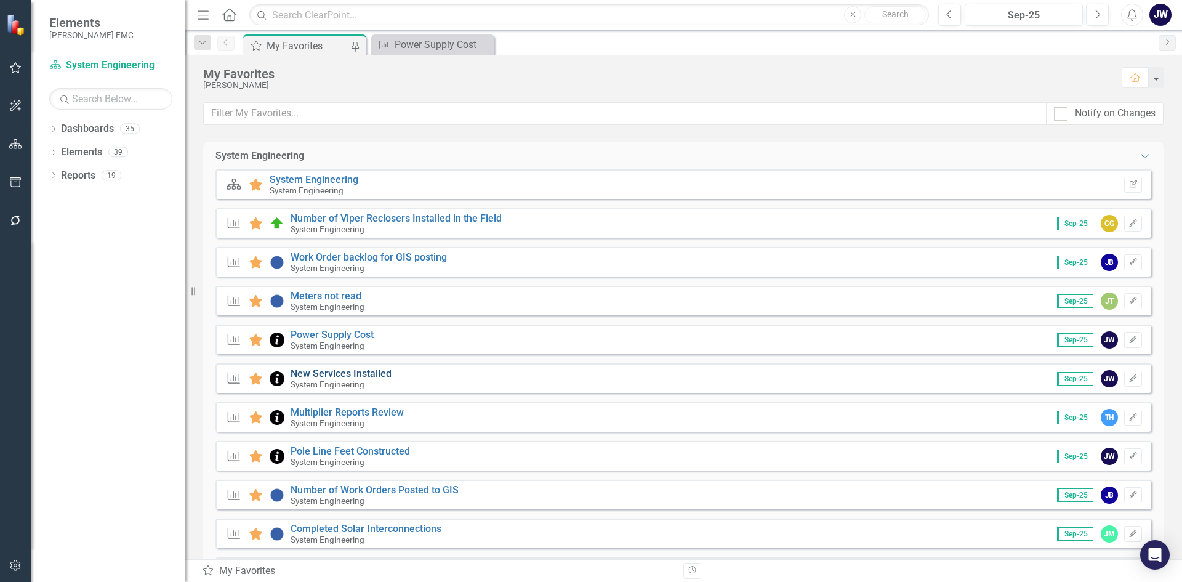
click at [367, 373] on link "New Services Installed" at bounding box center [341, 374] width 101 height 12
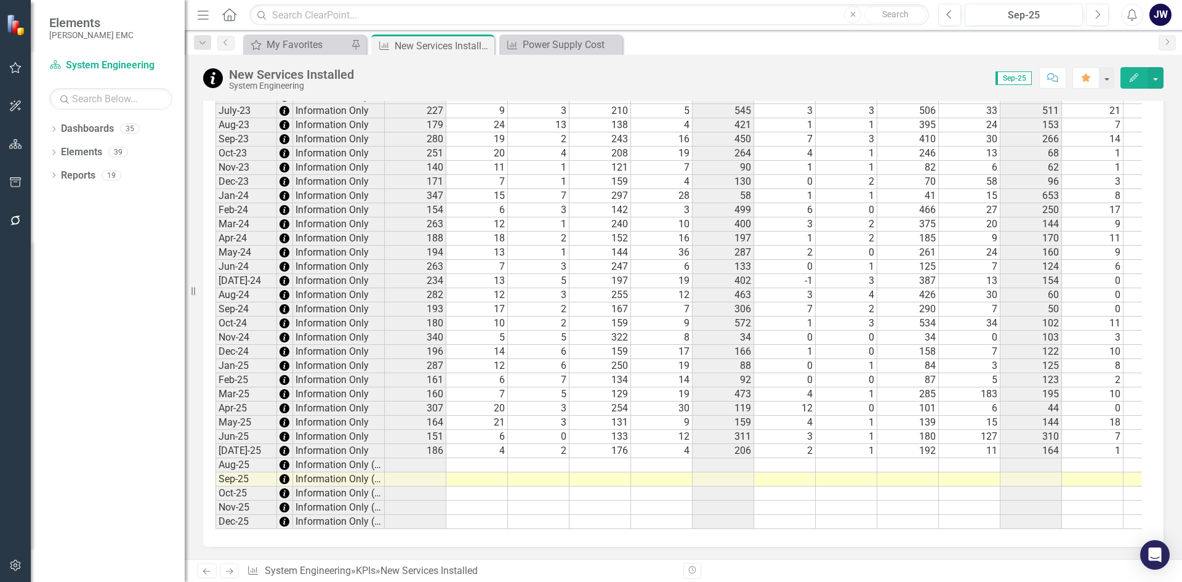
scroll to position [1772, 0]
click at [462, 458] on td at bounding box center [477, 465] width 62 height 14
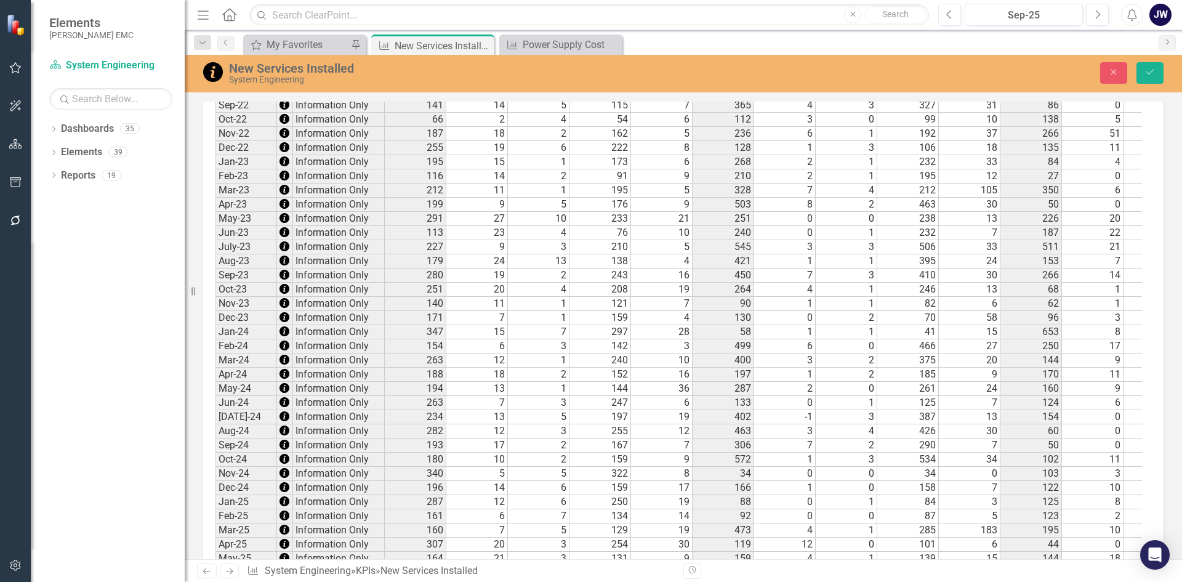
scroll to position [1772, 0]
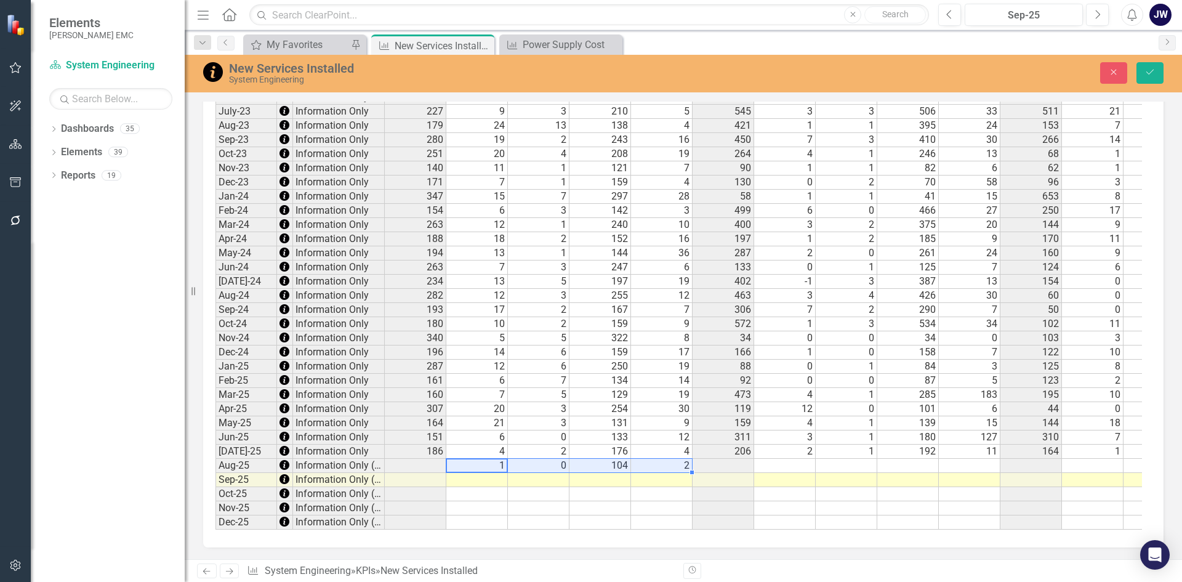
drag, startPoint x: 768, startPoint y: 454, endPoint x: 778, endPoint y: 454, distance: 9.9
click at [768, 459] on td at bounding box center [785, 466] width 62 height 14
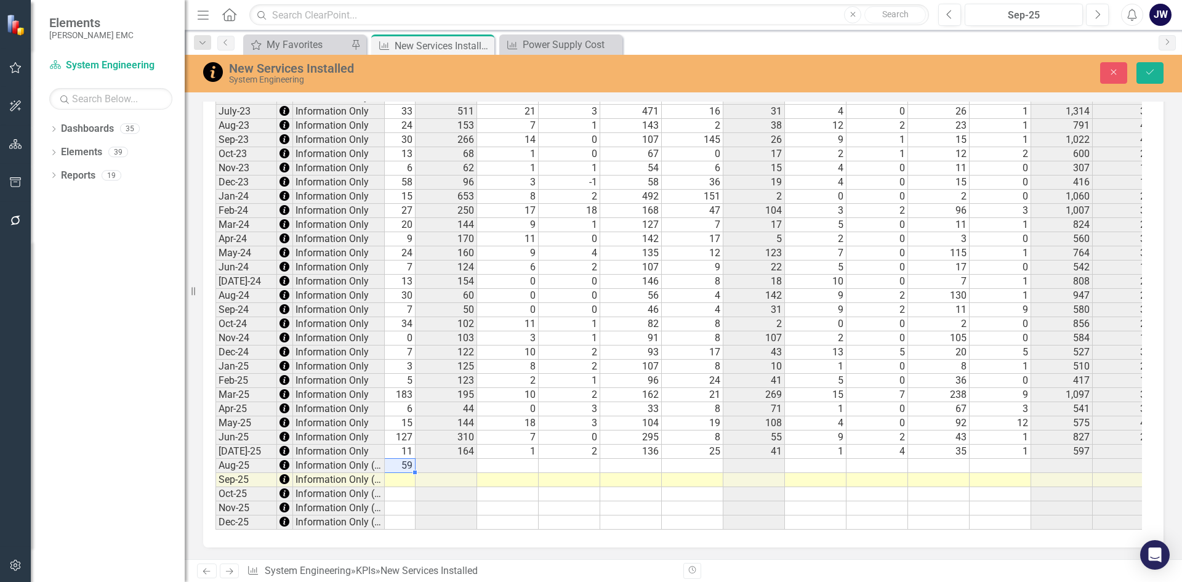
click at [526, 459] on td at bounding box center [508, 466] width 62 height 14
click at [810, 459] on td at bounding box center [816, 466] width 62 height 14
type textarea "9"
click at [1151, 78] on button "Save" at bounding box center [1149, 73] width 27 height 22
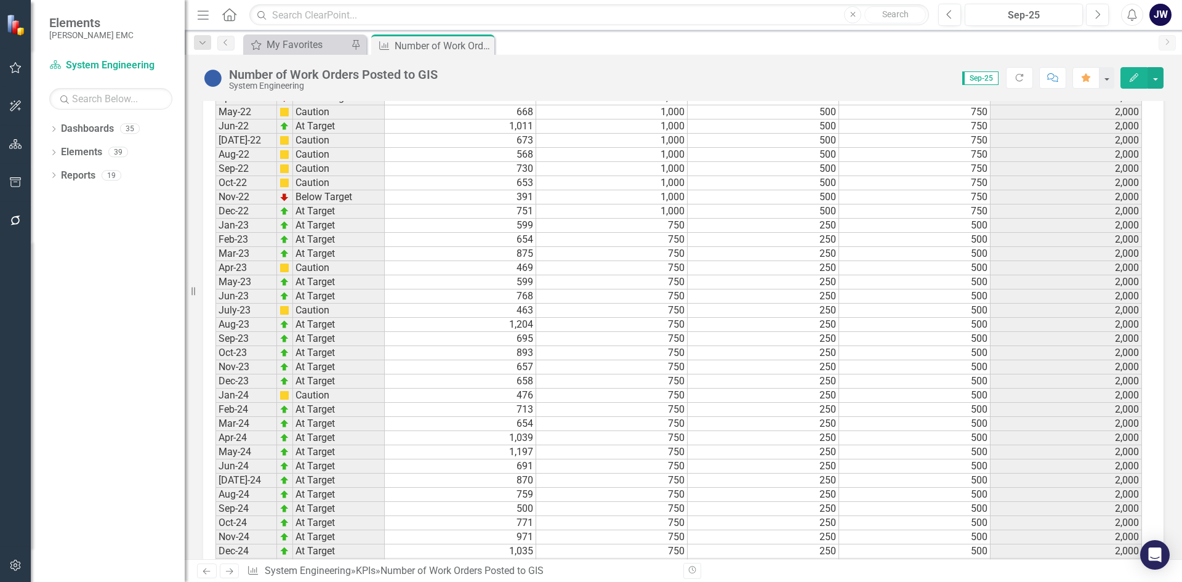
scroll to position [1006, 0]
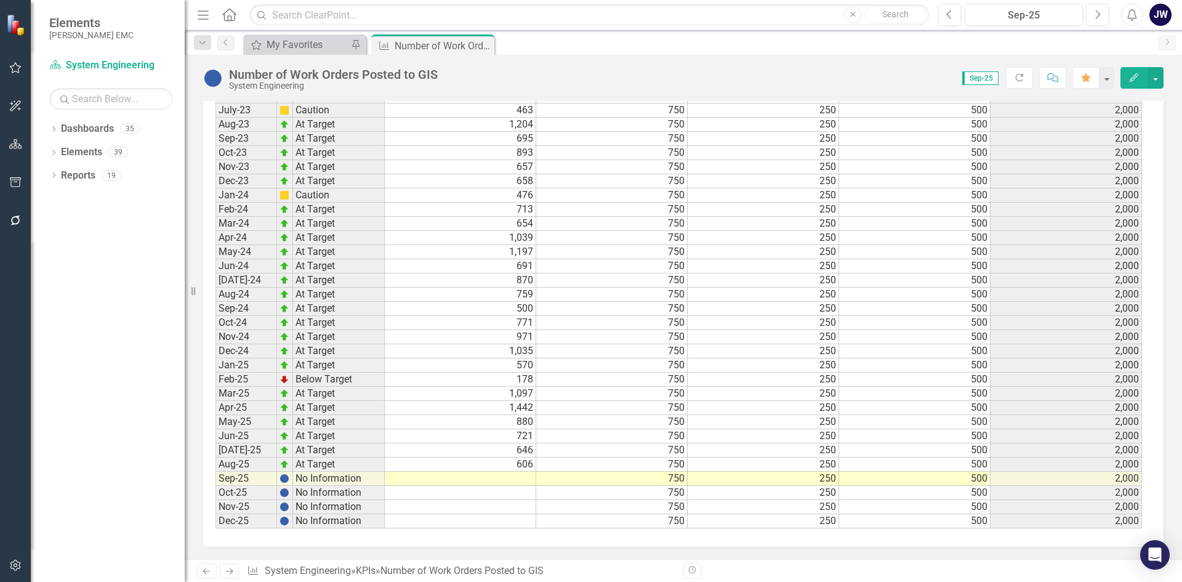
click at [523, 478] on td at bounding box center [460, 479] width 151 height 14
click at [515, 461] on td "606" at bounding box center [460, 464] width 151 height 14
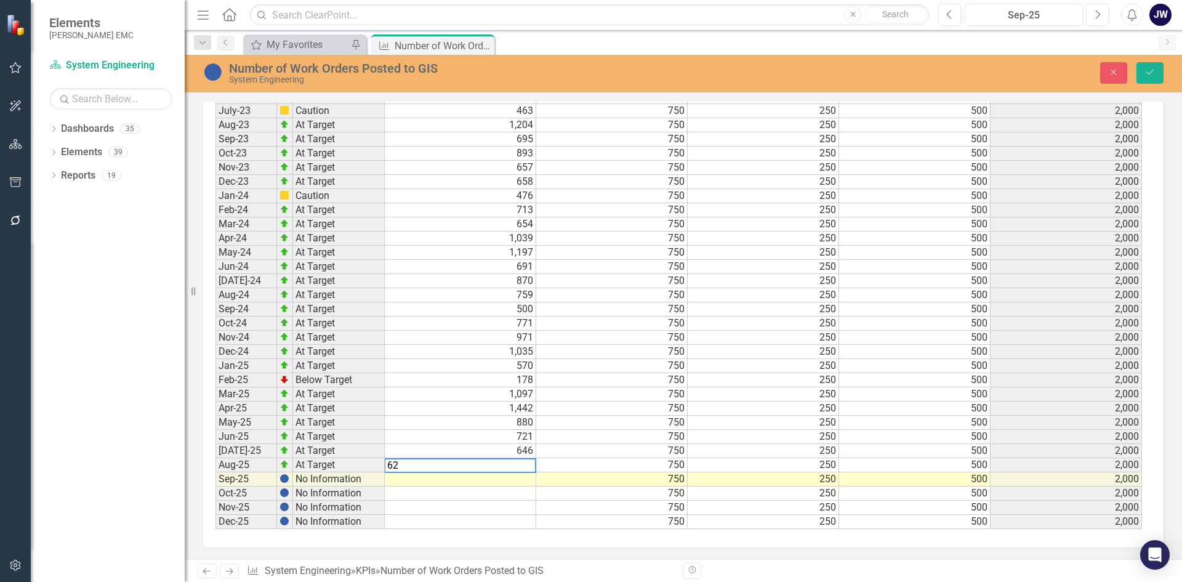
type textarea "627"
click at [1152, 72] on icon "Save" at bounding box center [1149, 72] width 11 height 9
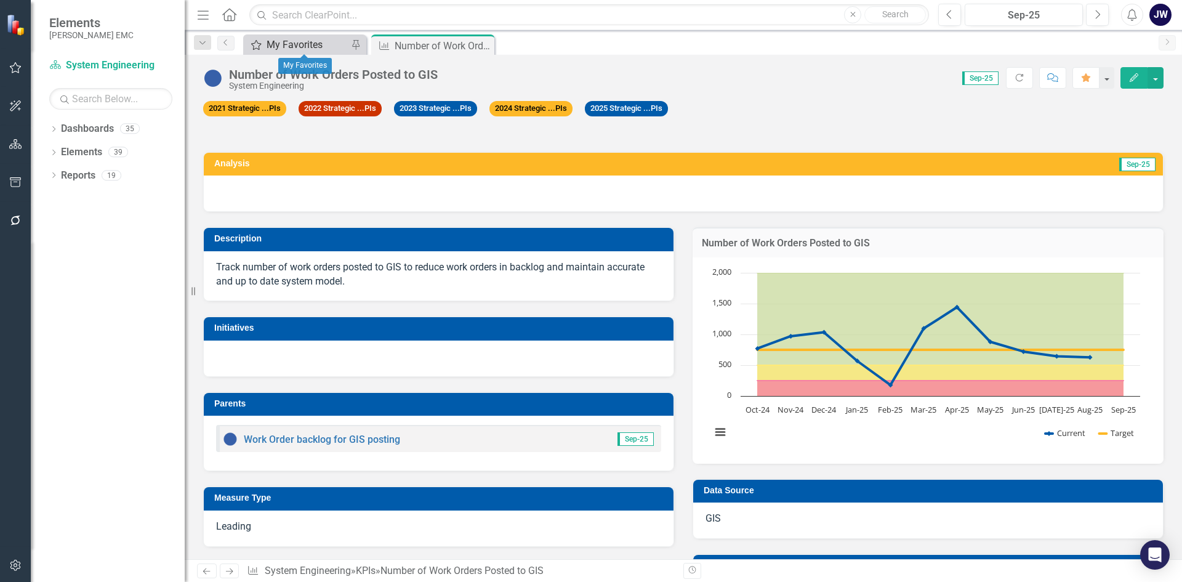
click at [287, 47] on div "My Favorites" at bounding box center [307, 44] width 81 height 15
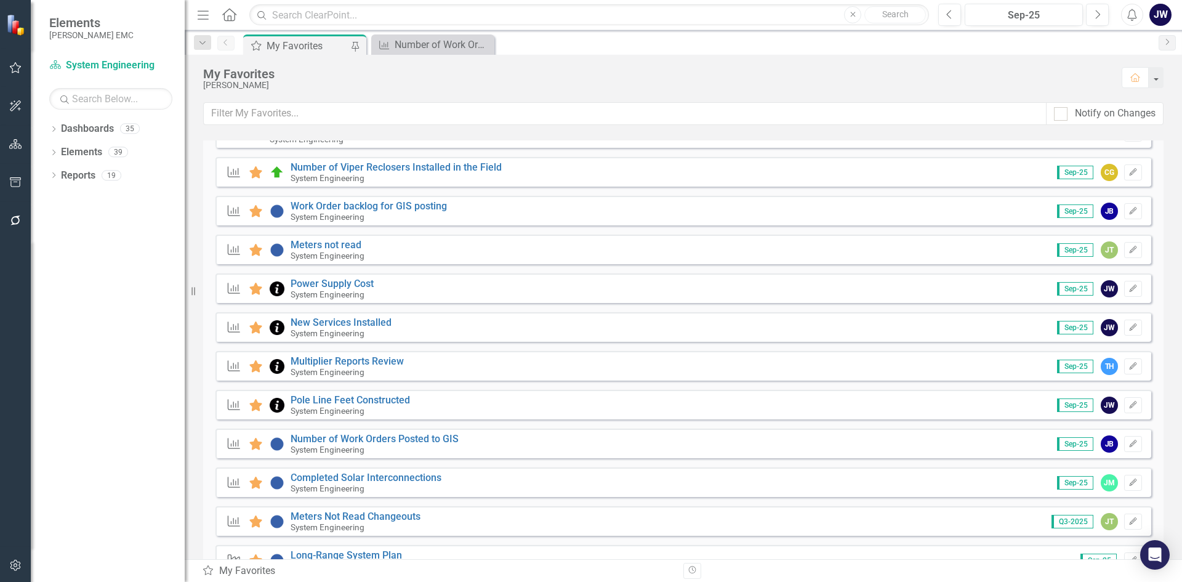
scroll to position [492, 0]
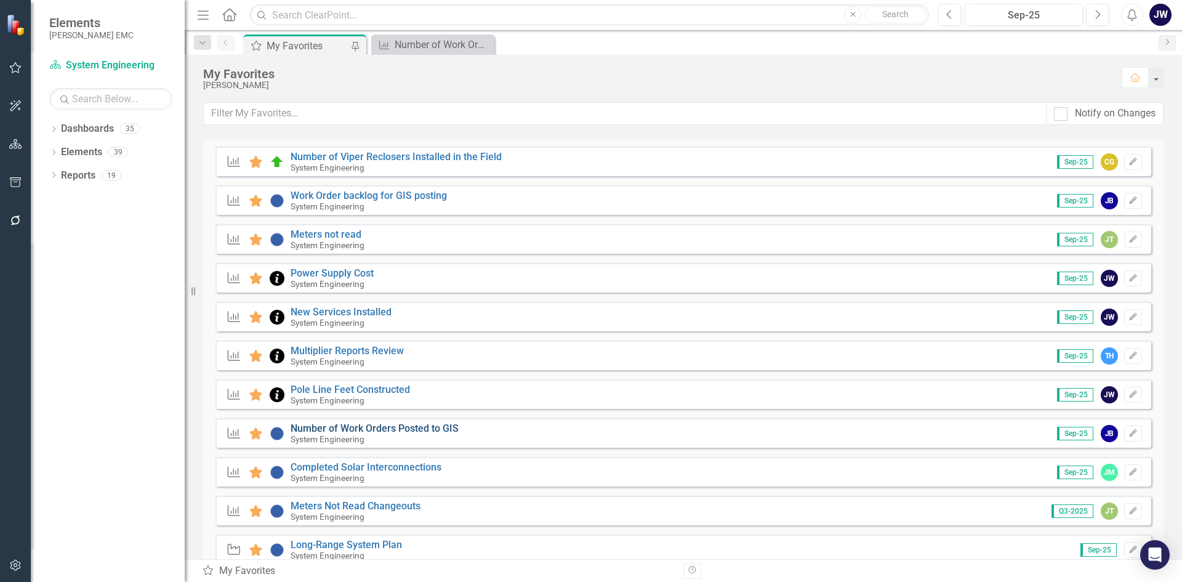
click at [421, 429] on link "Number of Work Orders Posted to GIS" at bounding box center [375, 428] width 168 height 12
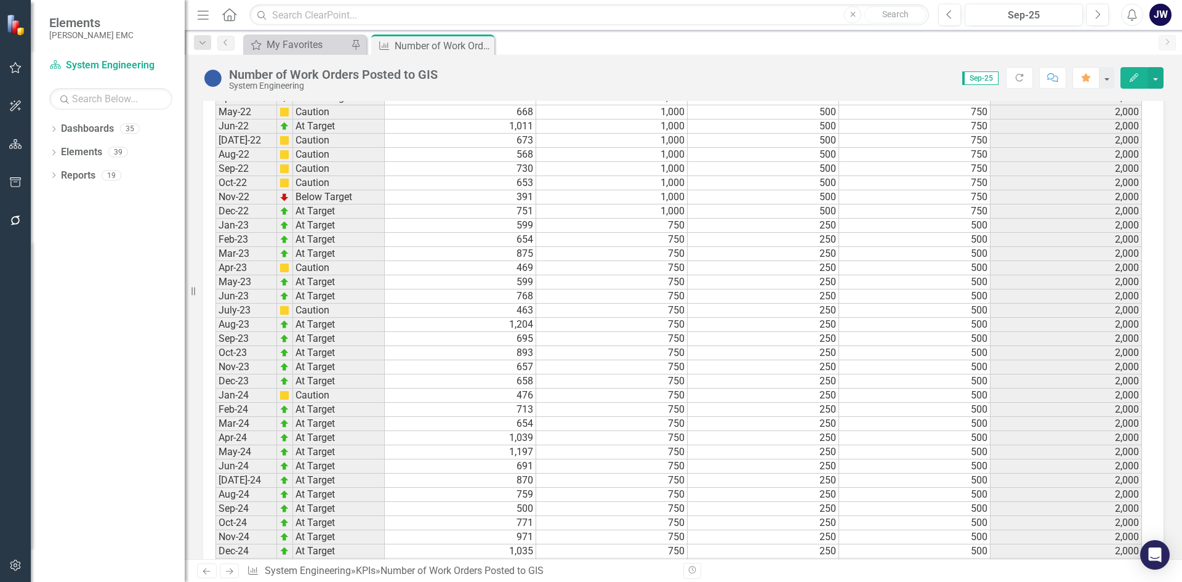
scroll to position [1006, 0]
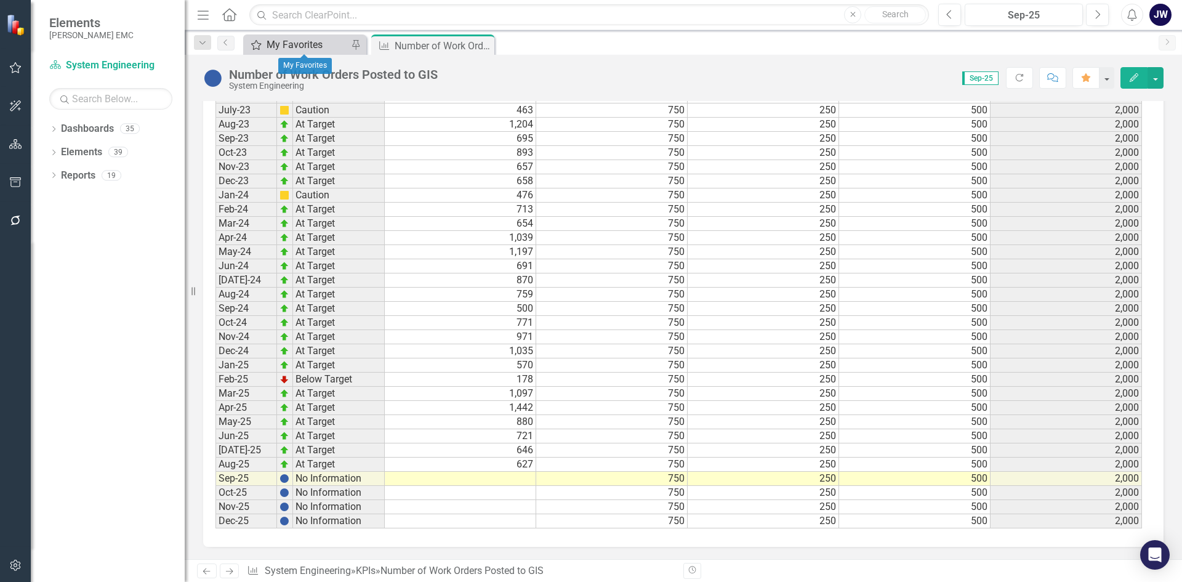
click at [269, 46] on div "My Favorites" at bounding box center [307, 44] width 81 height 15
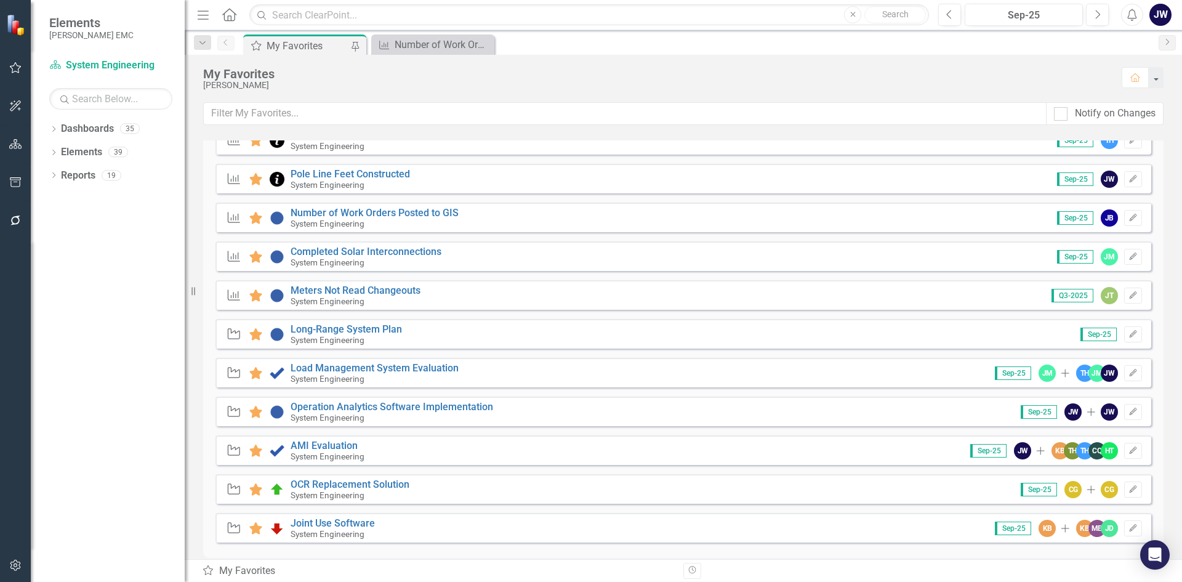
scroll to position [722, 0]
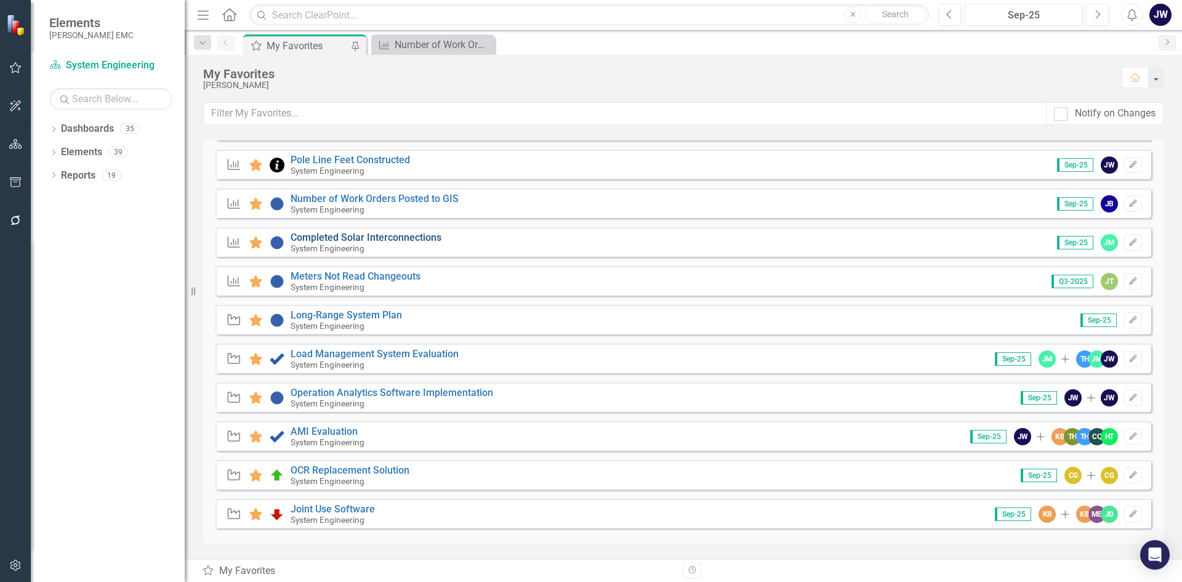
click at [354, 235] on link "Completed Solar Interconnections" at bounding box center [366, 237] width 151 height 12
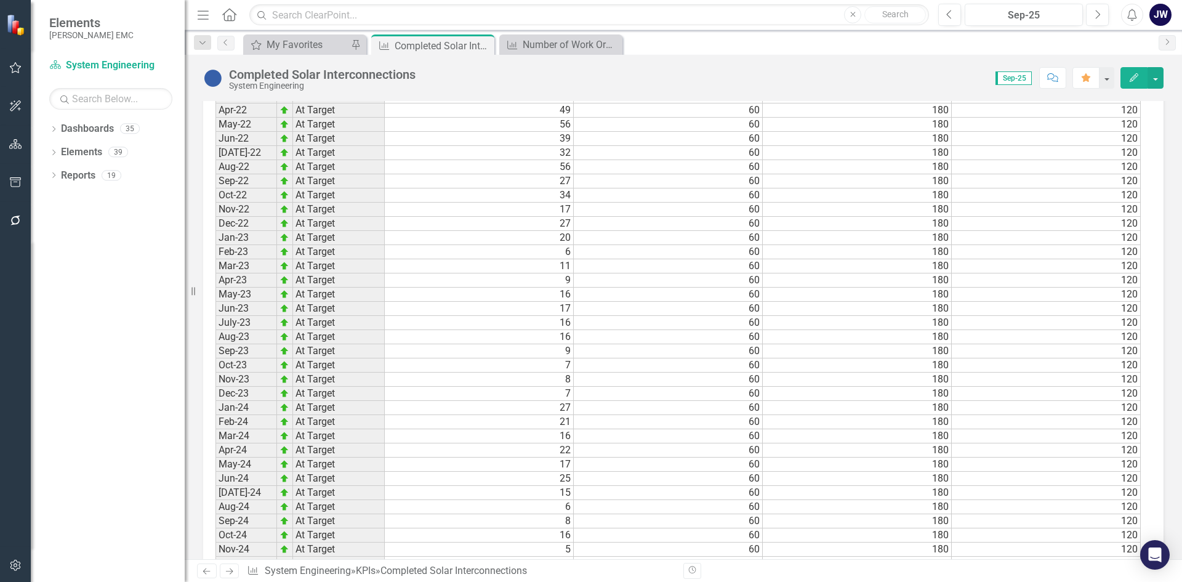
scroll to position [1025, 0]
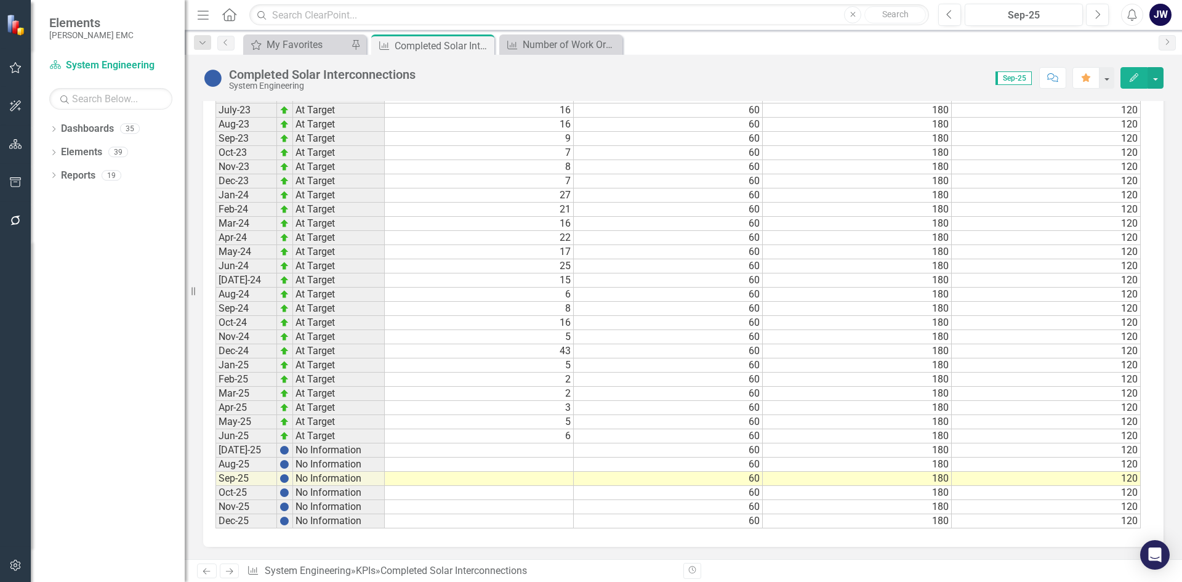
click at [516, 451] on td at bounding box center [479, 450] width 189 height 14
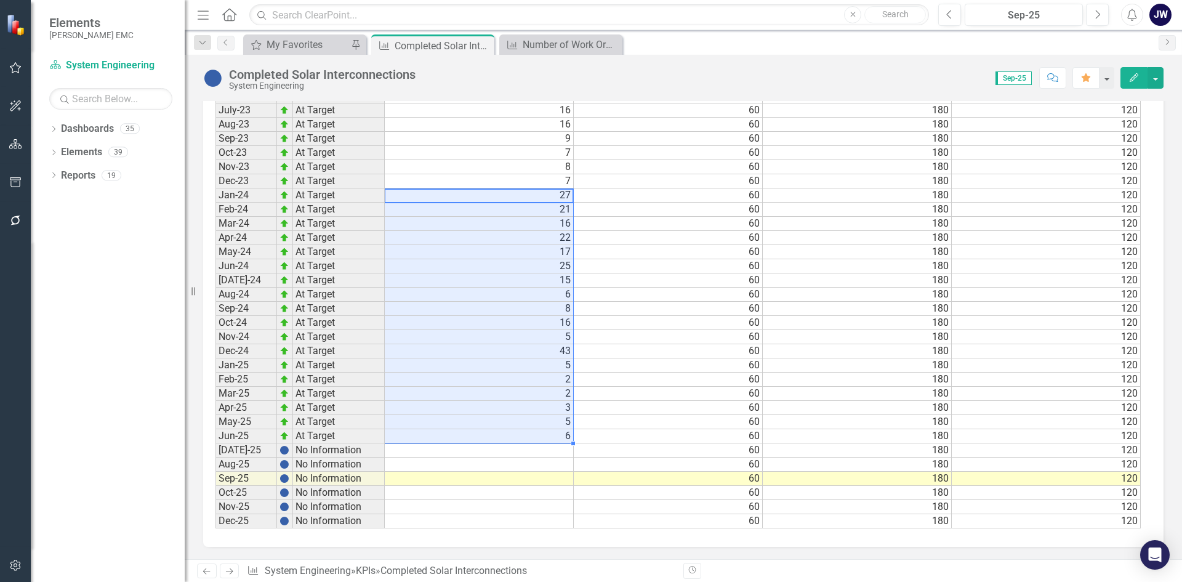
drag, startPoint x: 515, startPoint y: 196, endPoint x: 528, endPoint y: 433, distance: 237.3
click at [528, 433] on tbody "Jan-22 At Target 36 60 180 120 Feb-22 At Target 62 60 180 120 Mar-22 At Target …" at bounding box center [677, 188] width 925 height 680
click at [526, 452] on td at bounding box center [479, 450] width 189 height 14
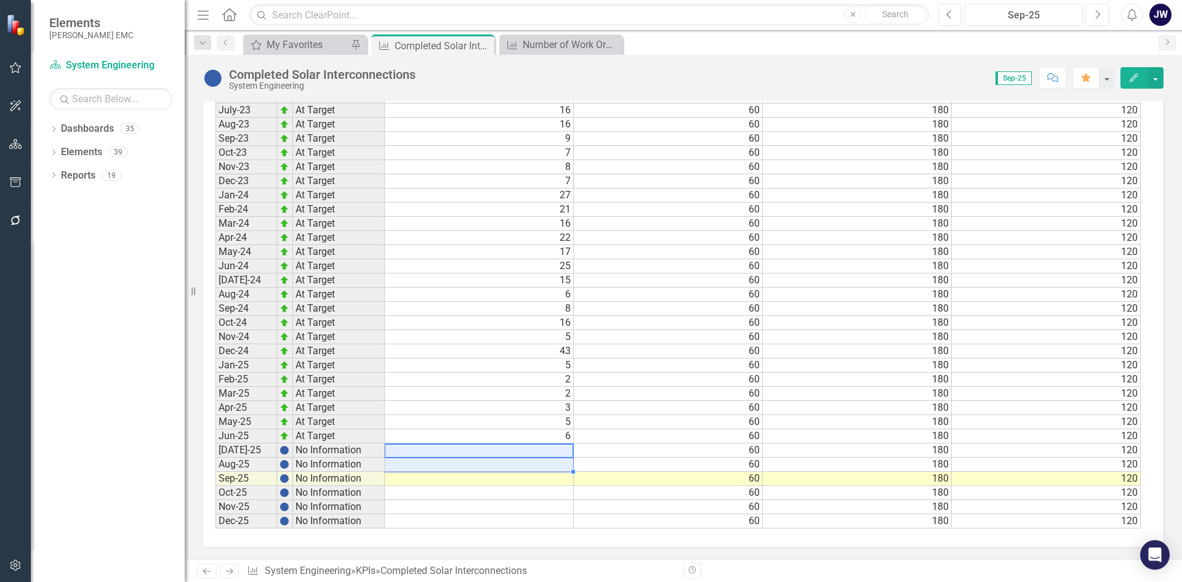
drag, startPoint x: 526, startPoint y: 450, endPoint x: 527, endPoint y: 459, distance: 8.6
click at [527, 459] on tbody "Jan-22 At Target 36 60 180 120 Feb-22 At Target 62 60 180 120 Mar-22 At Target …" at bounding box center [677, 188] width 925 height 680
drag, startPoint x: 527, startPoint y: 450, endPoint x: 528, endPoint y: 461, distance: 11.1
click at [528, 461] on tbody "Jan-22 At Target 36 60 180 120 Feb-22 At Target 62 60 180 120 Mar-22 At Target …" at bounding box center [677, 188] width 925 height 680
click at [520, 494] on td at bounding box center [479, 493] width 189 height 14
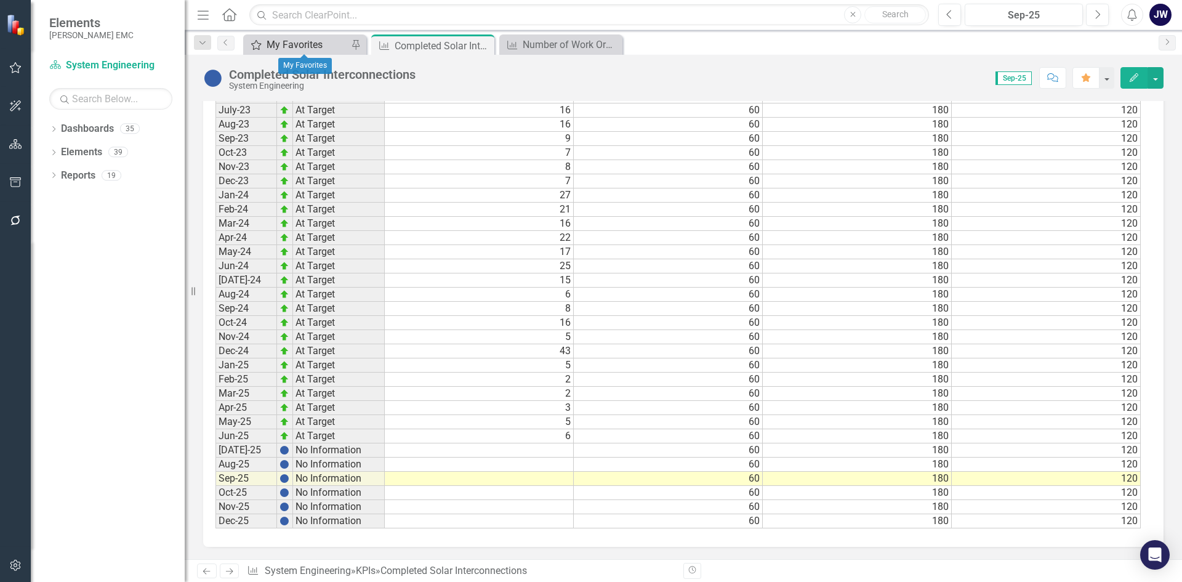
click at [311, 44] on div "My Favorites" at bounding box center [307, 44] width 81 height 15
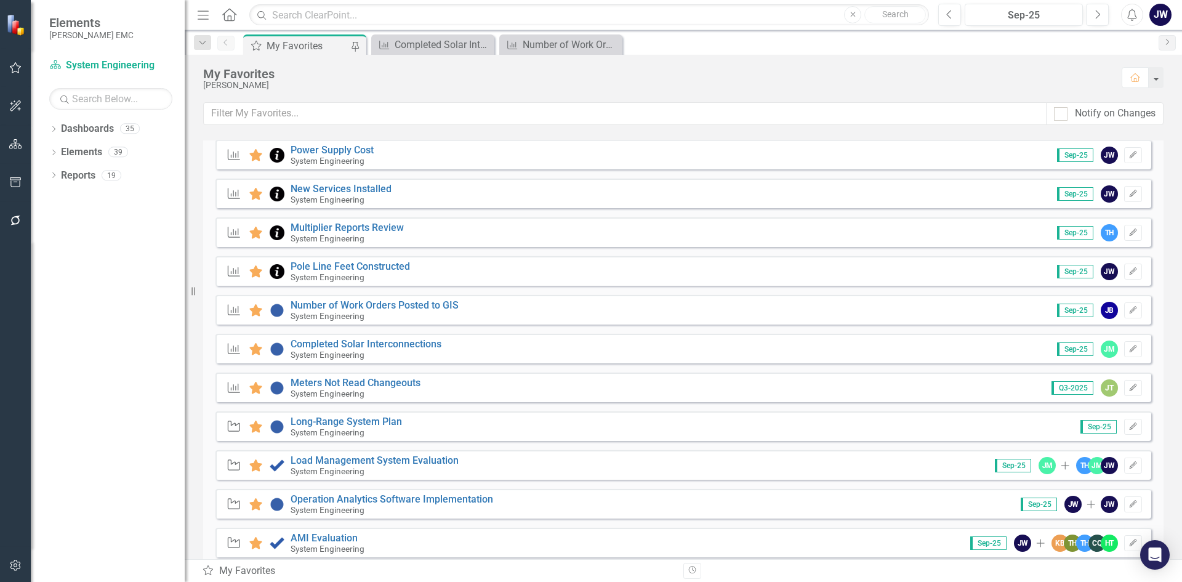
scroll to position [677, 0]
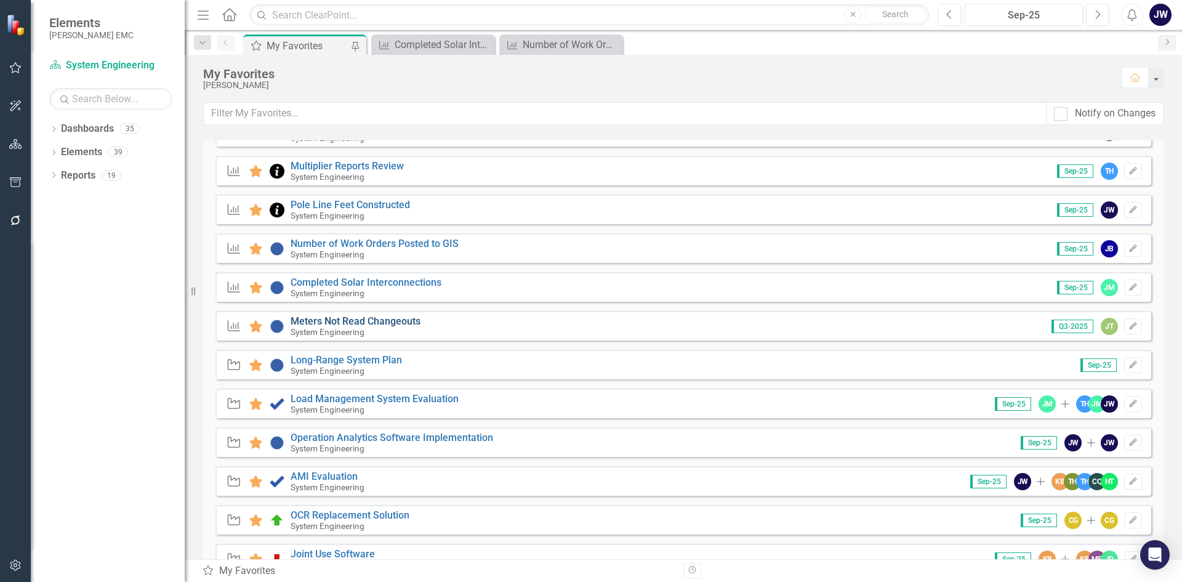
click at [380, 322] on link "Meters Not Read Changeouts" at bounding box center [356, 321] width 130 height 12
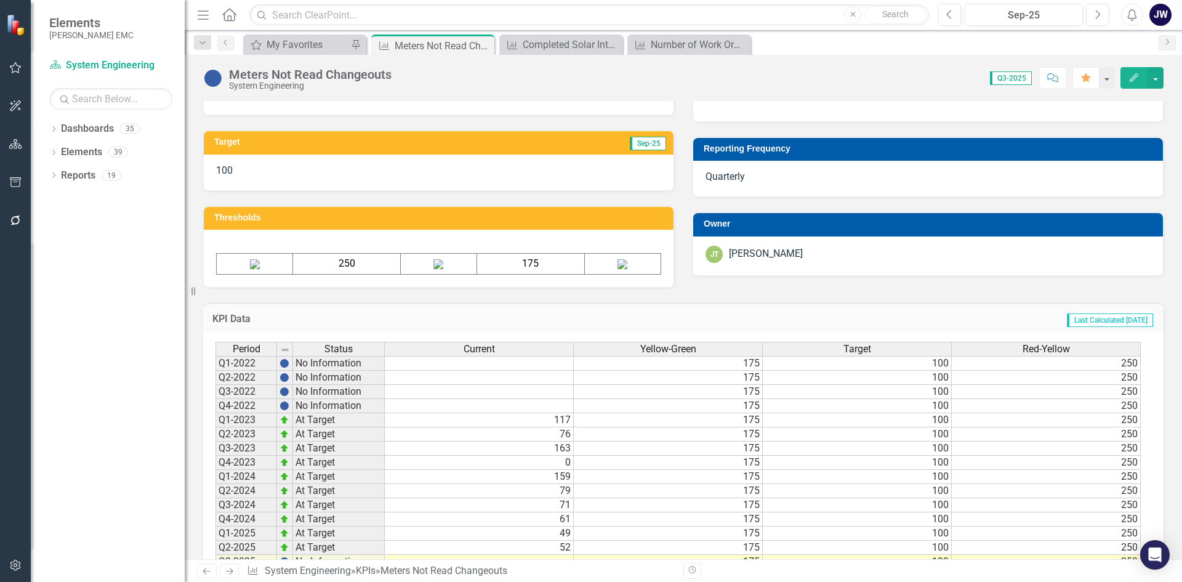
scroll to position [553, 0]
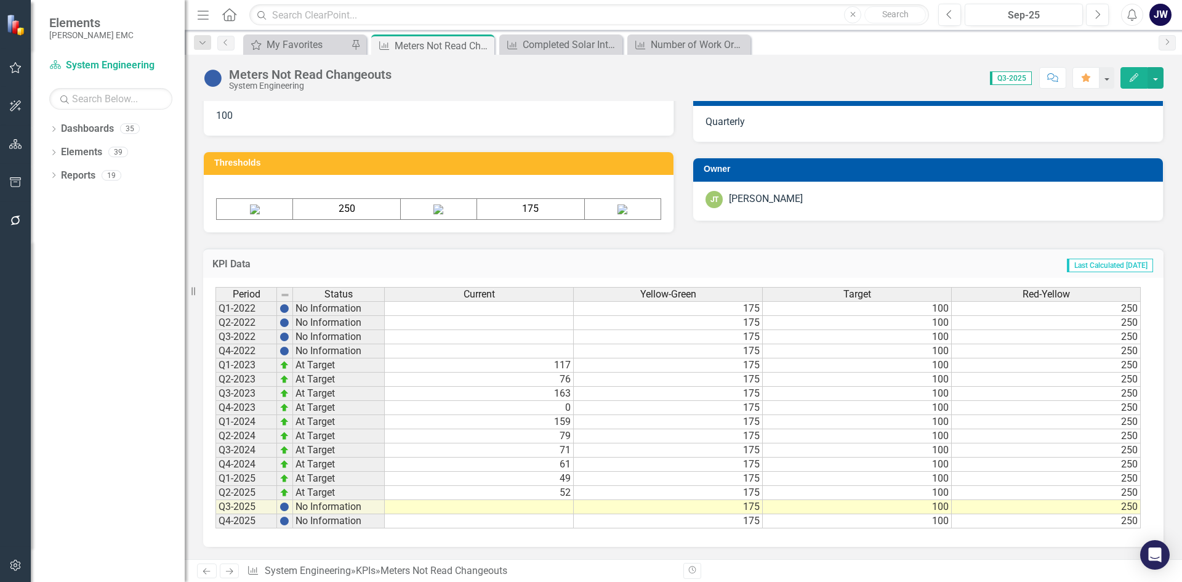
click at [549, 506] on td at bounding box center [479, 507] width 189 height 14
click at [323, 46] on div "My Favorites" at bounding box center [307, 44] width 81 height 15
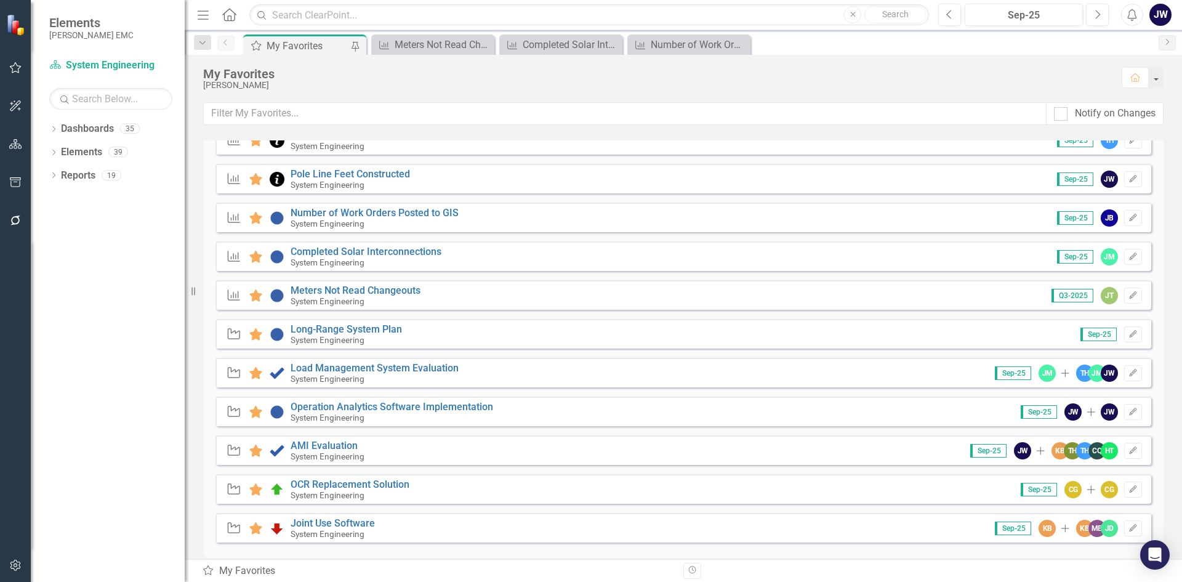
scroll to position [722, 0]
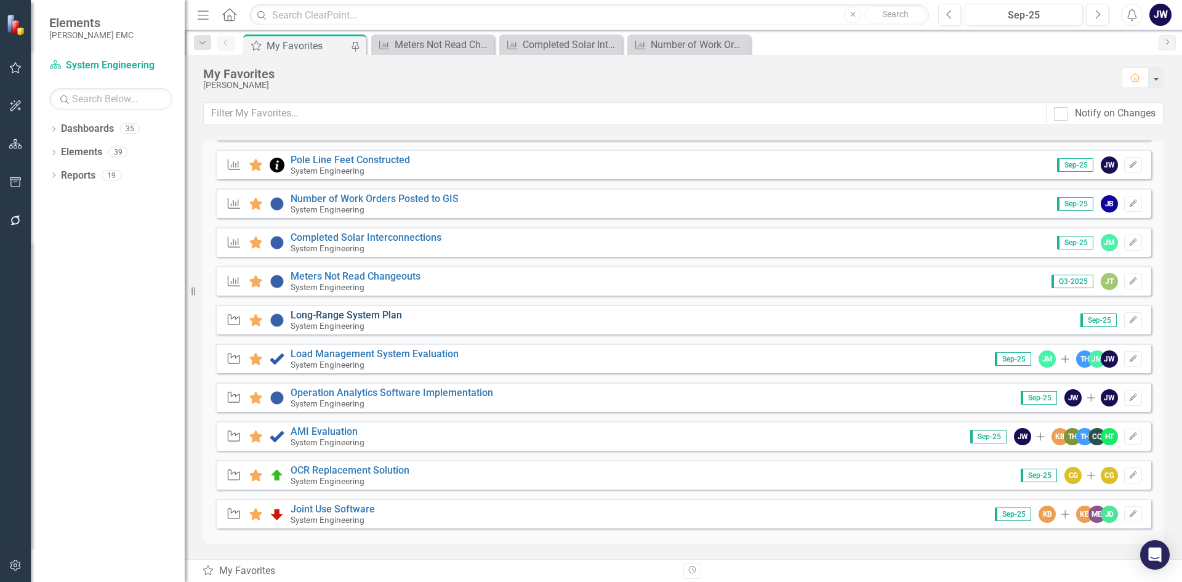
click at [329, 315] on link "Long-Range System Plan" at bounding box center [346, 315] width 111 height 12
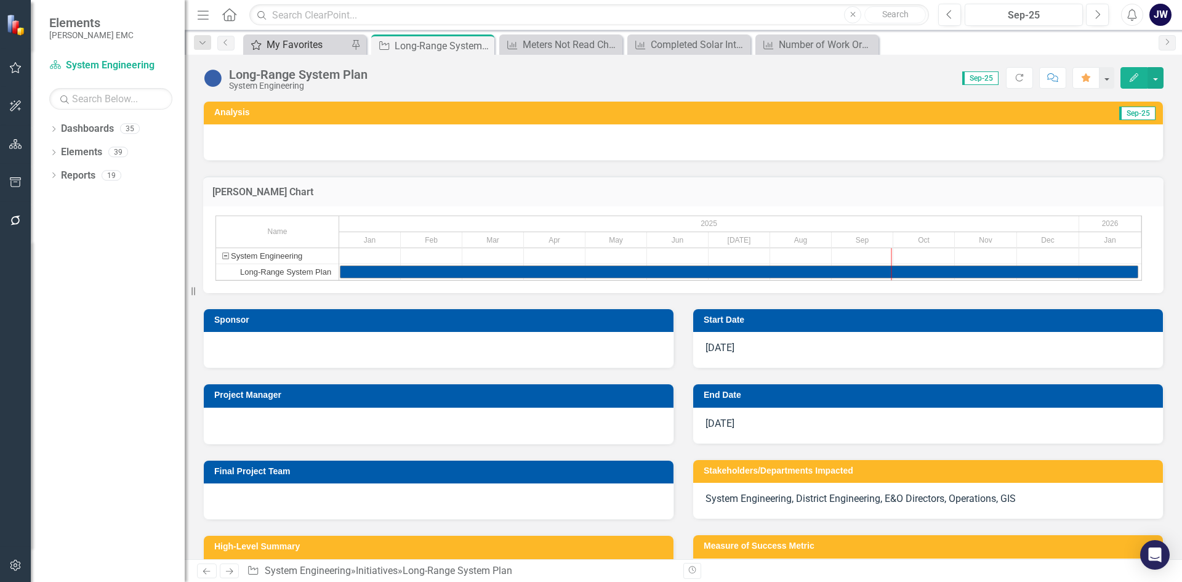
click at [307, 41] on div "My Favorites" at bounding box center [307, 44] width 81 height 15
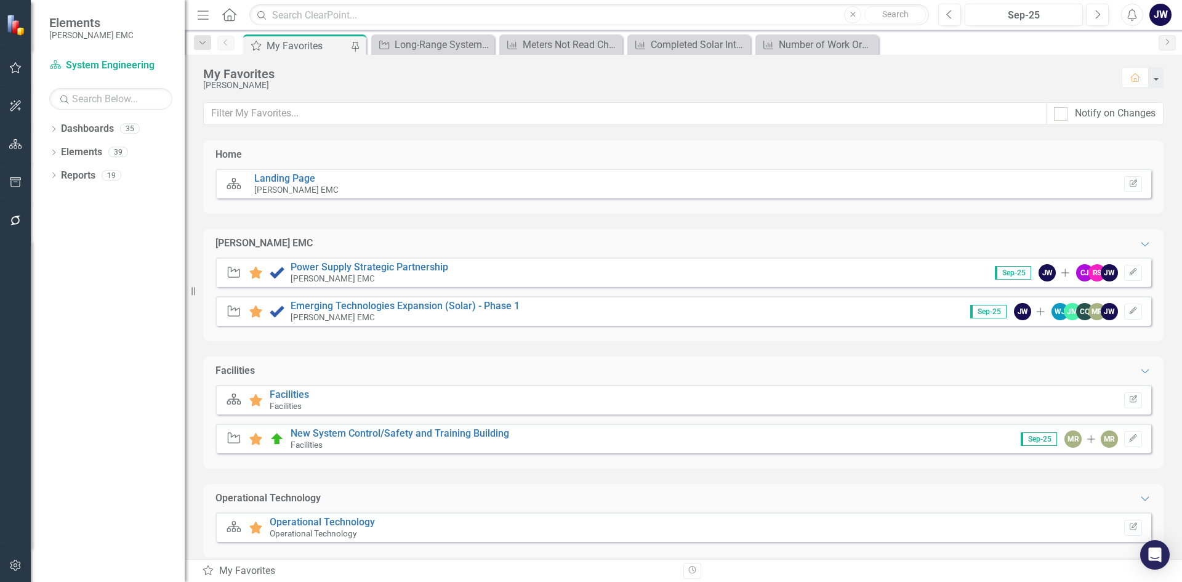
drag, startPoint x: 834, startPoint y: 90, endPoint x: 930, endPoint y: 54, distance: 102.3
click at [834, 91] on div "My Favorites Jonathan Weaver Home" at bounding box center [683, 78] width 997 height 47
